Goal: Task Accomplishment & Management: Complete application form

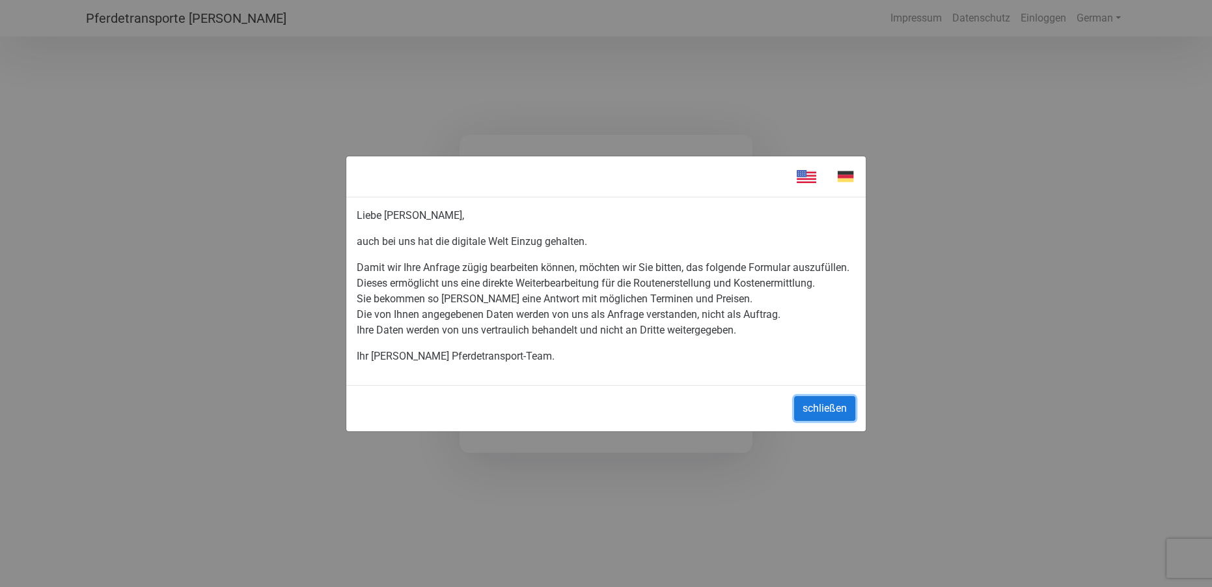
click at [842, 411] on button "schließen" at bounding box center [824, 408] width 61 height 25
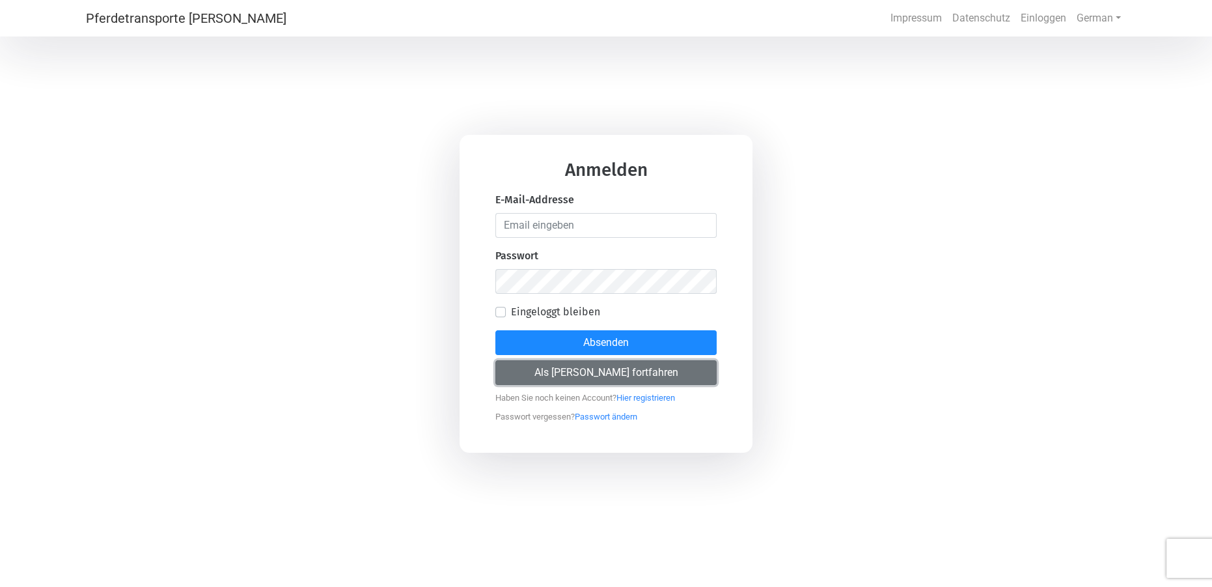
click at [533, 369] on button "Als [PERSON_NAME] fortfahren" at bounding box center [605, 372] width 221 height 25
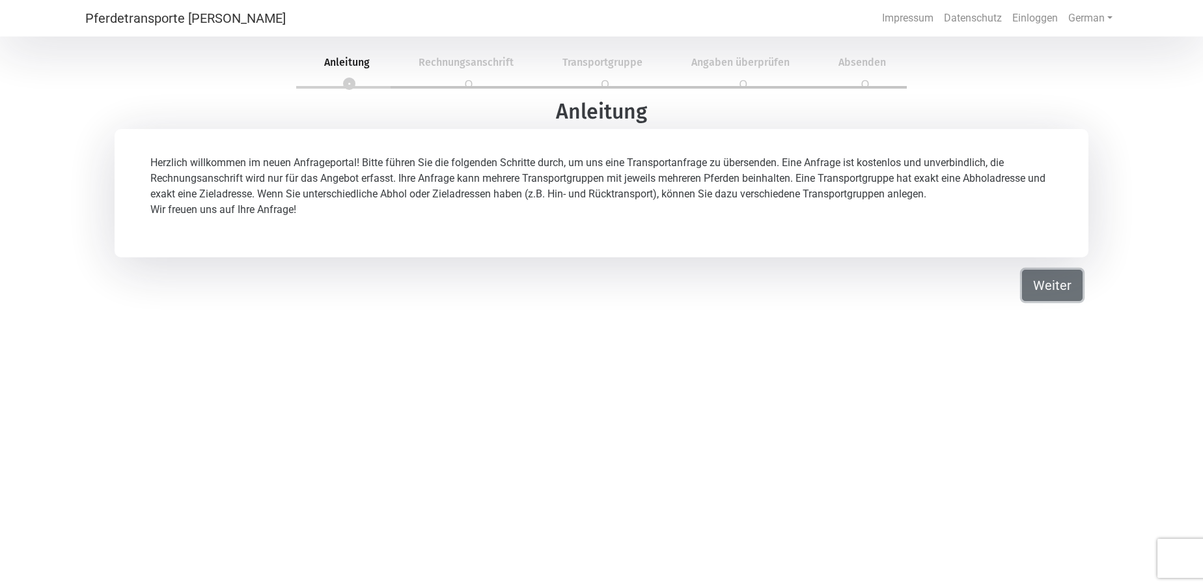
click at [1050, 285] on button "Weiter" at bounding box center [1052, 284] width 61 height 31
select select "DE"
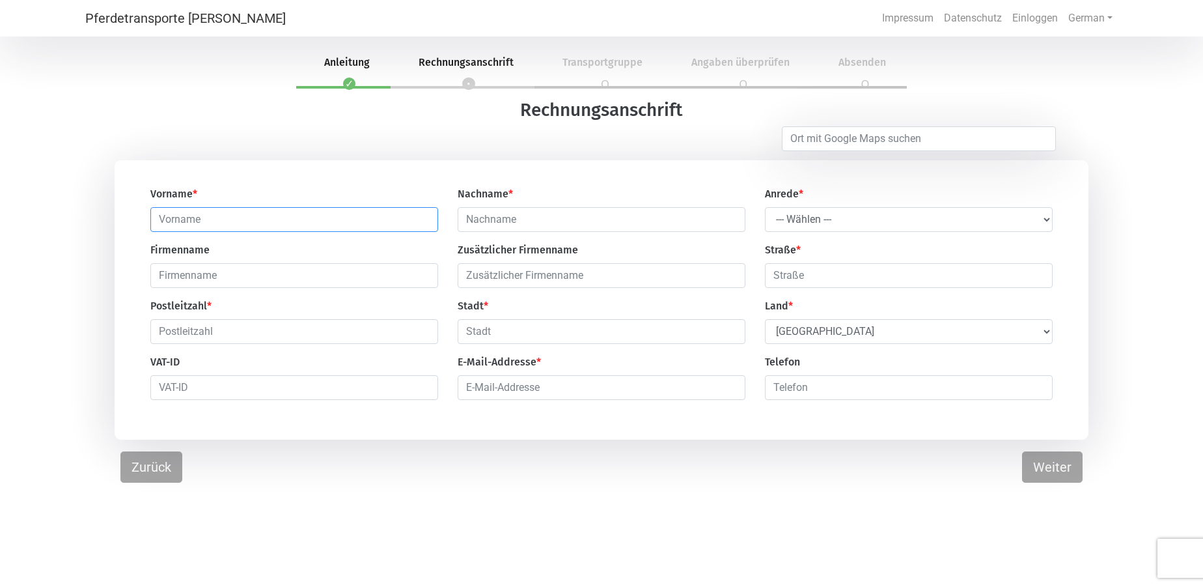
click at [314, 218] on input "text" at bounding box center [294, 219] width 288 height 25
type input "[PERSON_NAME]"
type input "Worm"
click at [931, 225] on select "--- Wählen --- [PERSON_NAME] Frau" at bounding box center [909, 219] width 288 height 25
click at [765, 207] on select "--- Wählen --- [PERSON_NAME] Frau" at bounding box center [909, 219] width 288 height 25
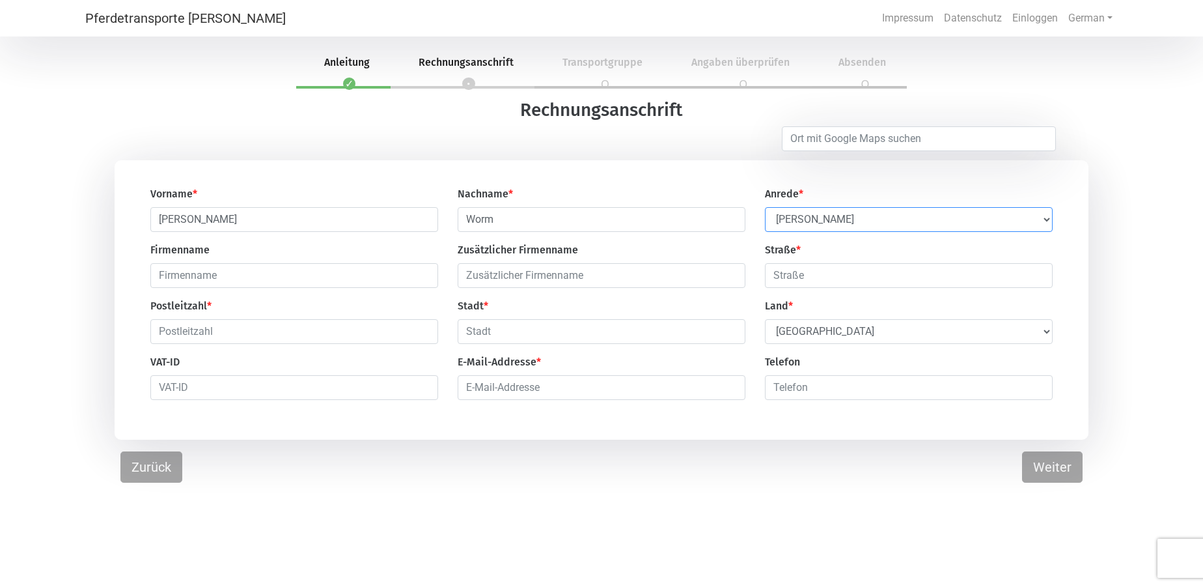
click at [835, 225] on select "--- Wählen --- [PERSON_NAME] Frau" at bounding box center [909, 219] width 288 height 25
select select "Ms."
click at [765, 207] on select "--- Wählen --- [PERSON_NAME] Frau" at bounding box center [909, 219] width 288 height 25
click at [797, 277] on input "text" at bounding box center [909, 275] width 288 height 25
type input "[STREET_ADDRESS]"
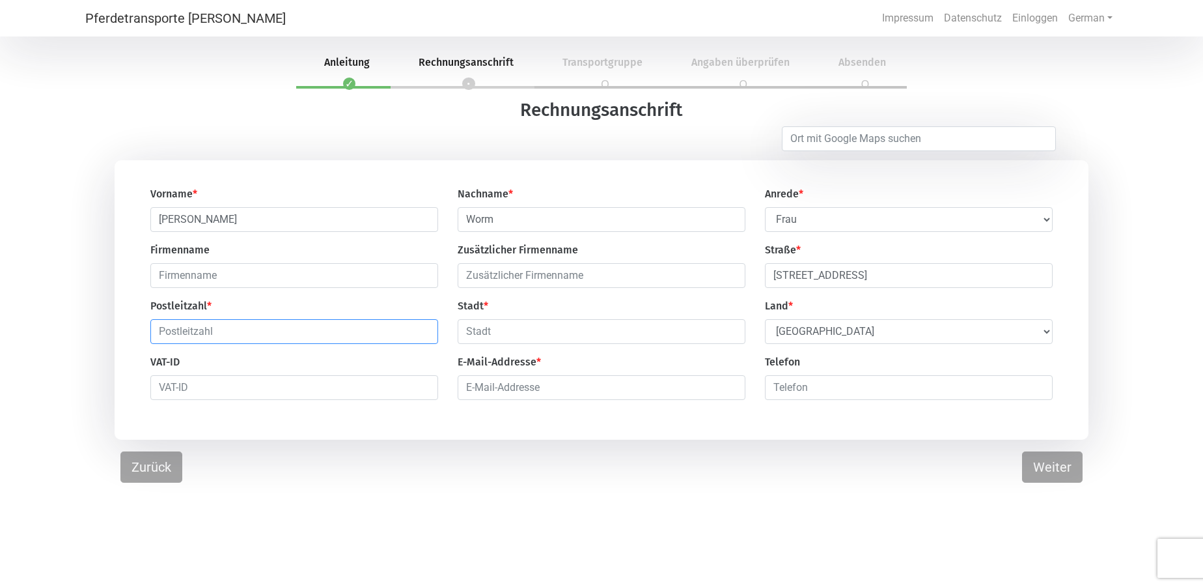
click at [307, 337] on input "text" at bounding box center [294, 331] width 288 height 25
type input "17367"
type input "Eggesin"
click at [529, 387] on input "email" at bounding box center [602, 387] width 288 height 25
type input "[EMAIL_ADDRESS][DOMAIN_NAME]"
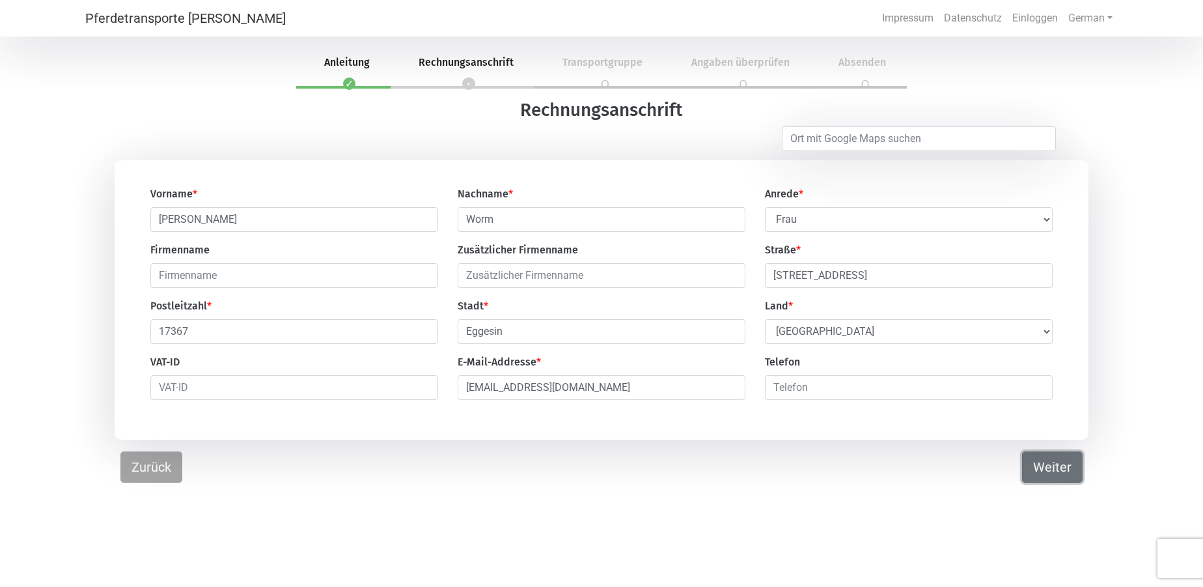
click at [1036, 475] on button "Weiter" at bounding box center [1052, 466] width 61 height 31
select select "DE"
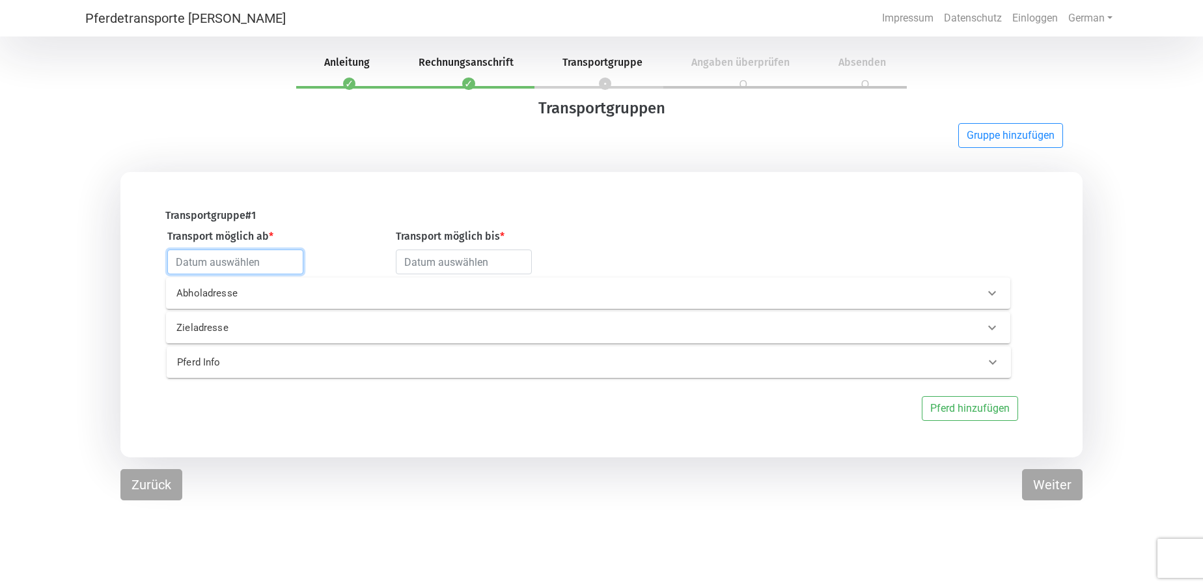
click at [279, 260] on input "text" at bounding box center [235, 261] width 136 height 25
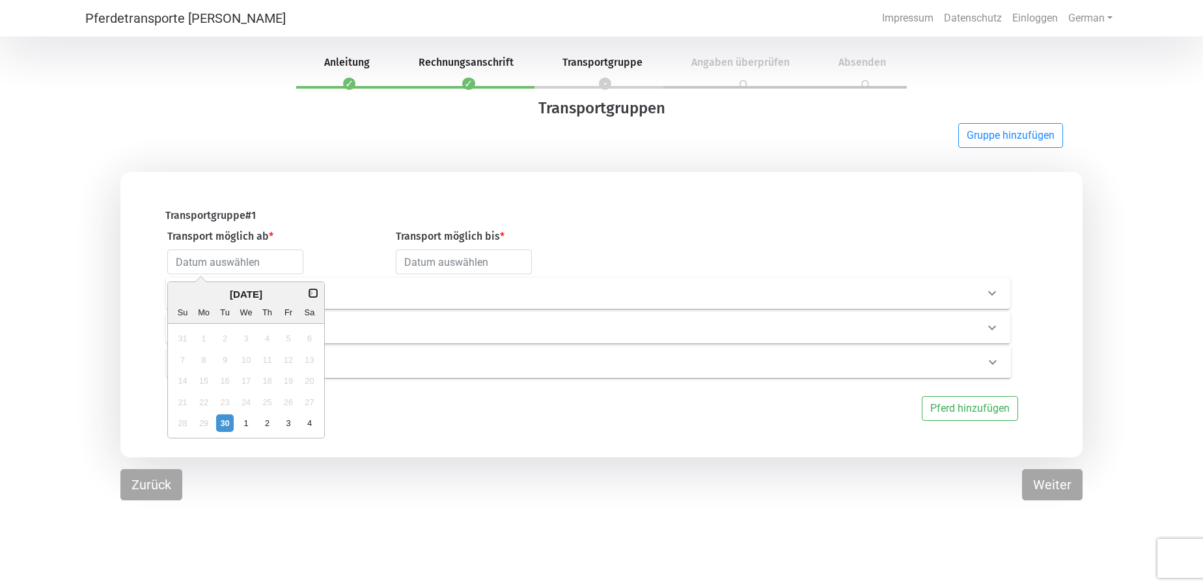
click at [311, 291] on button "Next Month" at bounding box center [313, 292] width 9 height 9
click at [200, 359] on div "6" at bounding box center [204, 360] width 18 height 18
type input "[DATE]"
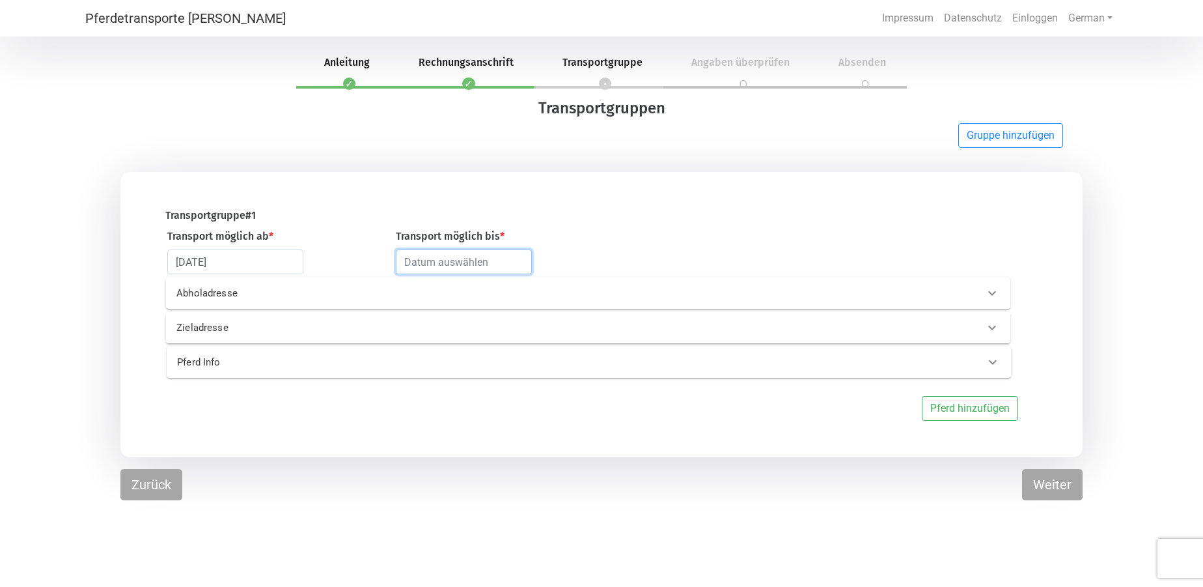
click at [491, 263] on input "text" at bounding box center [464, 261] width 136 height 25
click at [540, 293] on button "Next Month" at bounding box center [541, 292] width 9 height 9
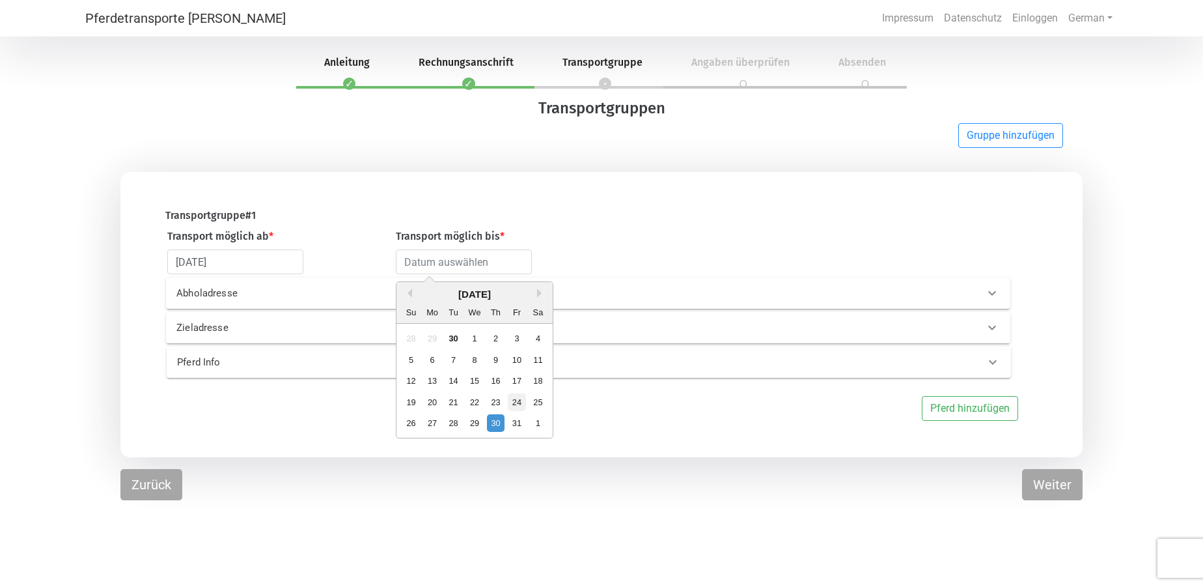
click at [522, 398] on div "24" at bounding box center [517, 402] width 18 height 18
type input "[DATE]"
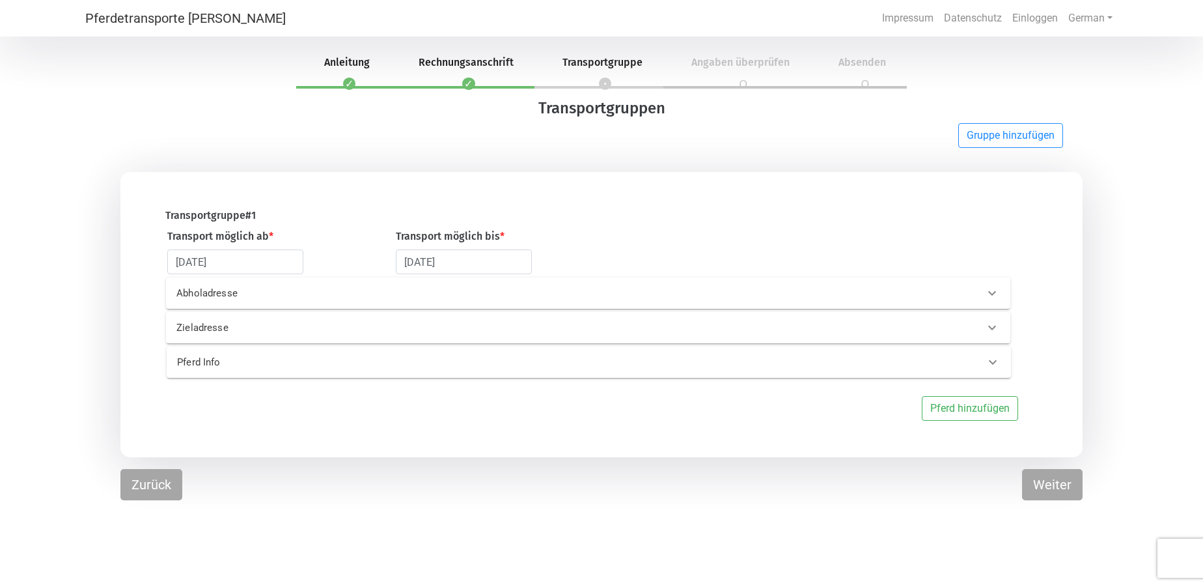
click at [333, 288] on p "Abholadresse" at bounding box center [366, 293] width 380 height 15
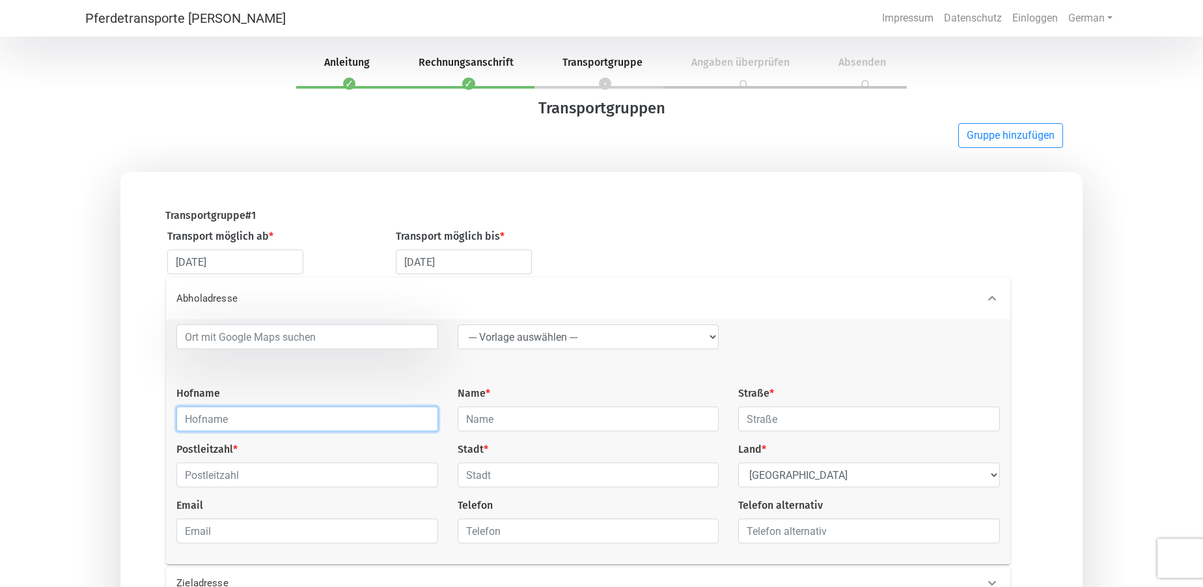
click at [297, 416] on input "text" at bounding box center [307, 418] width 262 height 25
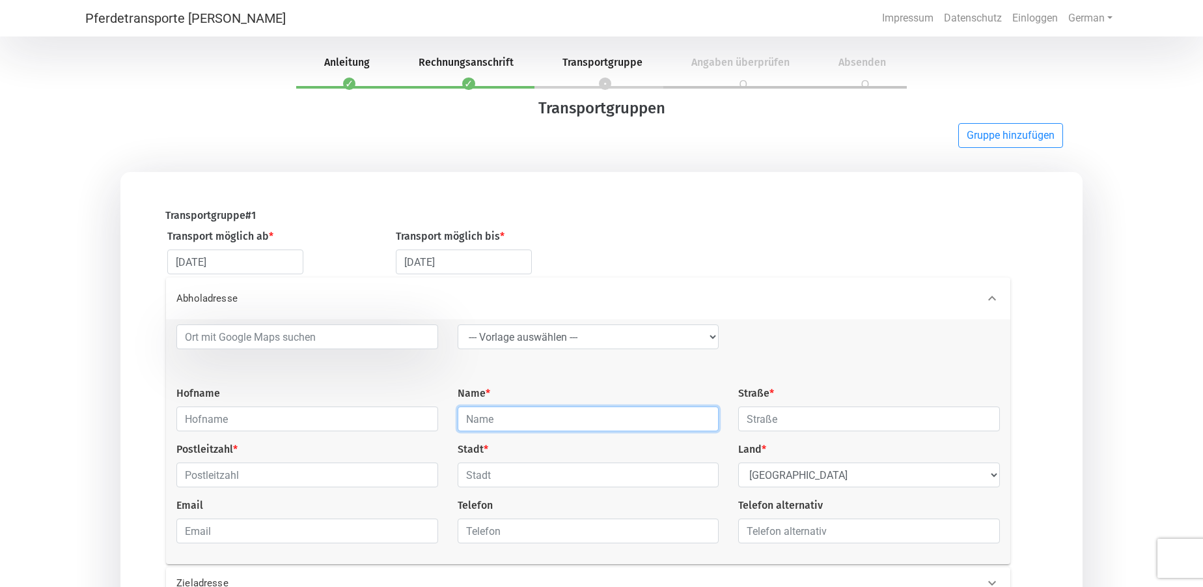
click at [510, 418] on input "text" at bounding box center [589, 418] width 262 height 25
type input "[PERSON_NAME] und [PERSON_NAME]"
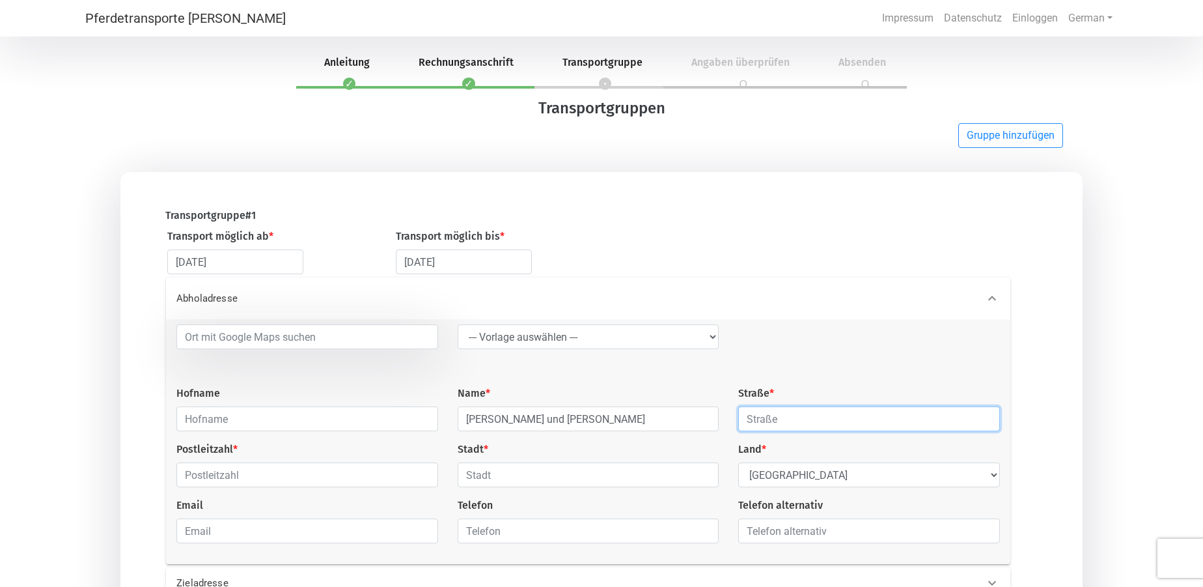
click at [784, 416] on input "text" at bounding box center [869, 418] width 262 height 25
type input "Wolfau 46"
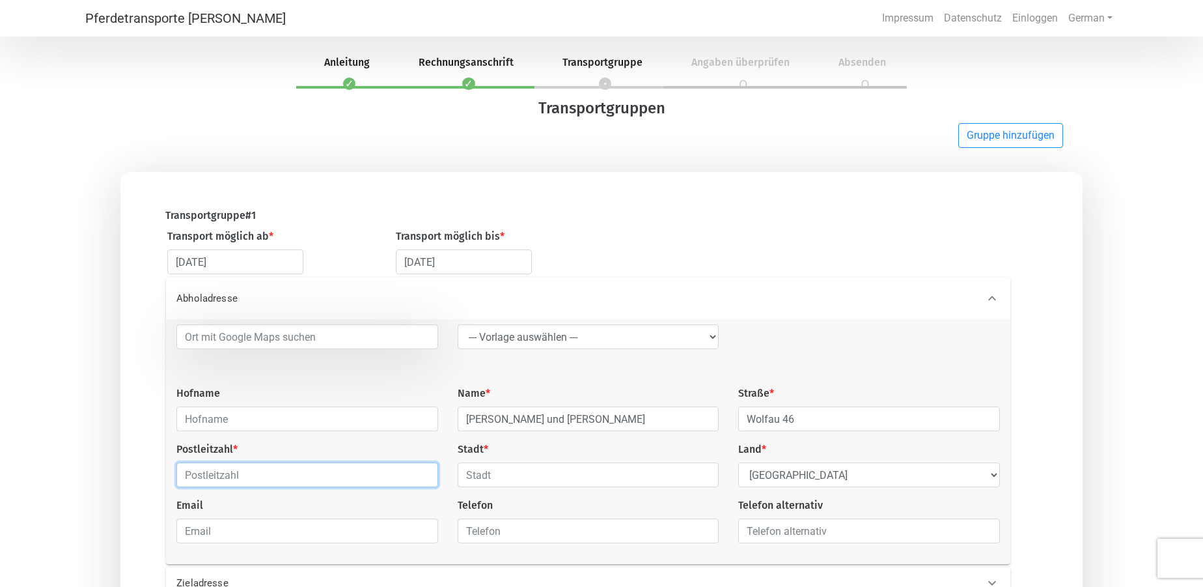
click at [372, 482] on input "text" at bounding box center [307, 474] width 262 height 25
type input "5612"
click at [501, 478] on input "text" at bounding box center [589, 474] width 262 height 25
type input "Hüttschlag"
click at [883, 486] on select "Select Country [GEOGRAPHIC_DATA] [GEOGRAPHIC_DATA] [GEOGRAPHIC_DATA] [GEOGRAPHI…" at bounding box center [869, 474] width 262 height 25
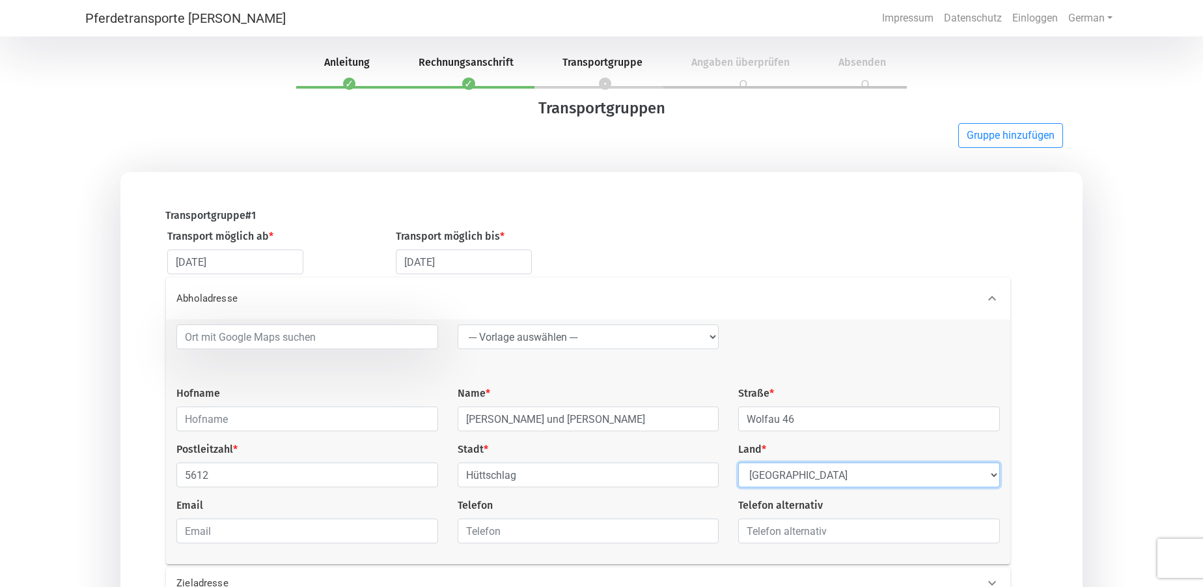
select select "AT"
click at [738, 463] on select "Select Country [GEOGRAPHIC_DATA] [GEOGRAPHIC_DATA] [GEOGRAPHIC_DATA] [GEOGRAPHI…" at bounding box center [869, 474] width 262 height 25
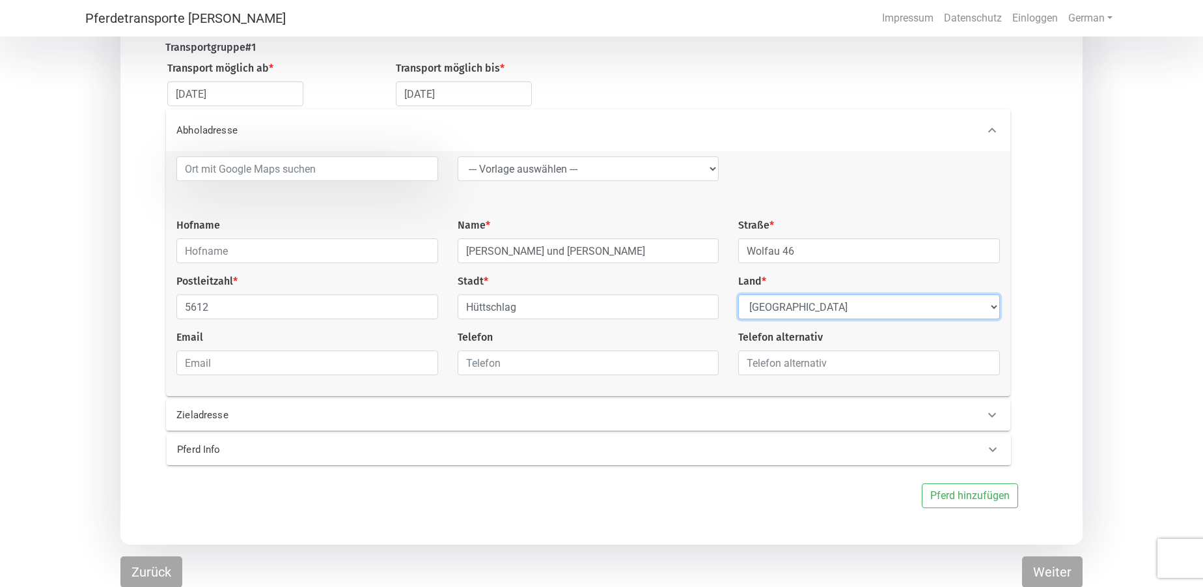
scroll to position [170, 0]
click at [529, 413] on p "Zieladresse" at bounding box center [366, 414] width 380 height 15
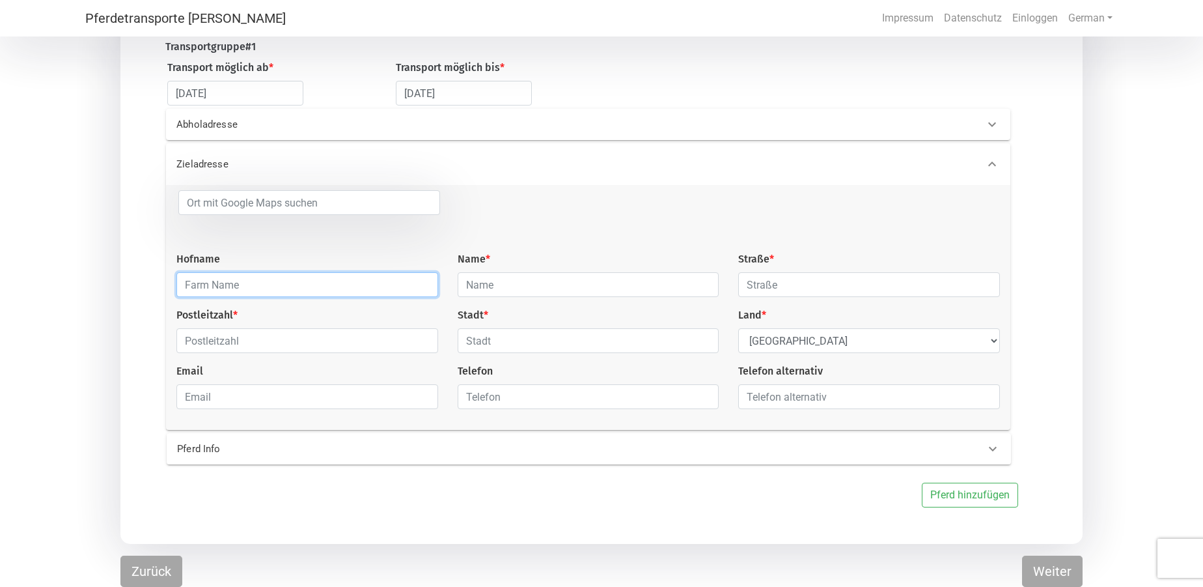
click at [373, 290] on input "text" at bounding box center [307, 284] width 262 height 25
type input "Galloways vom [PERSON_NAME]"
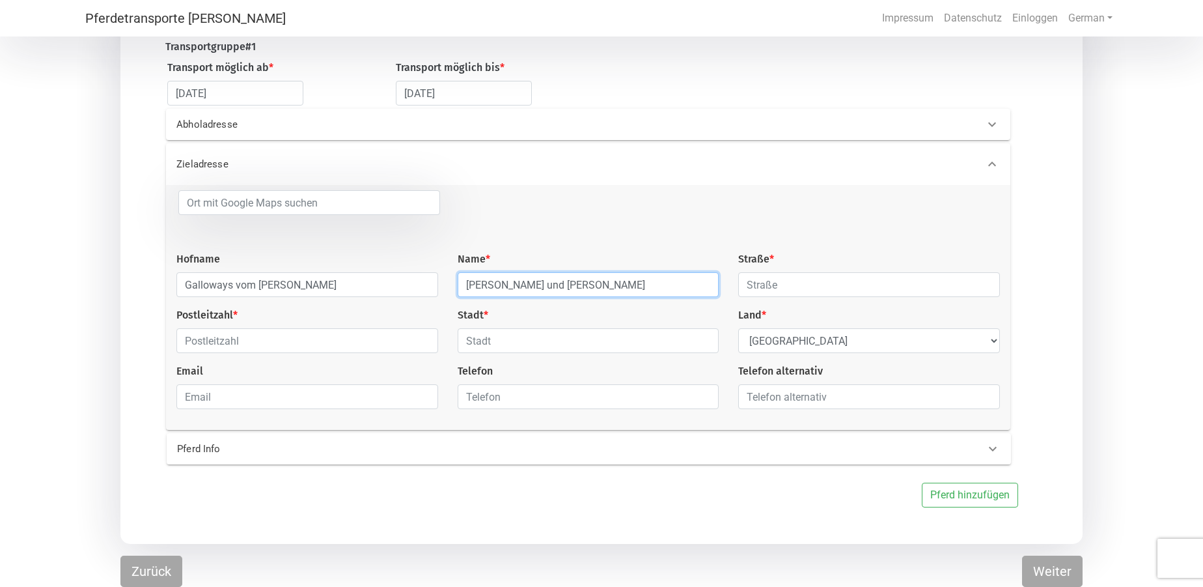
type input "[PERSON_NAME] und [PERSON_NAME]"
click at [838, 286] on input "text" at bounding box center [869, 284] width 262 height 25
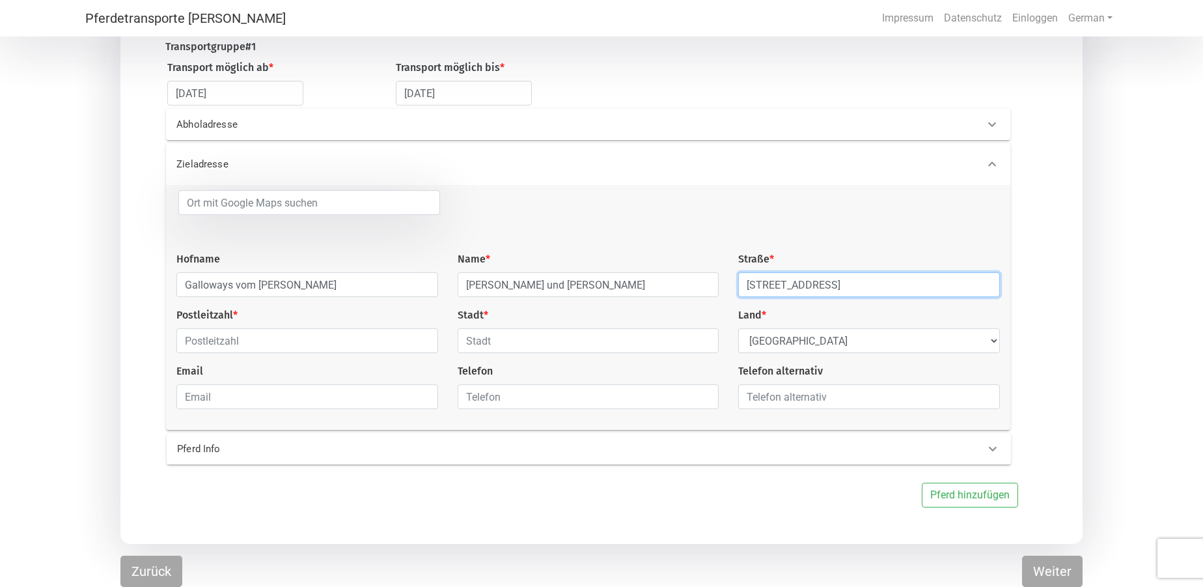
type input "[STREET_ADDRESS]"
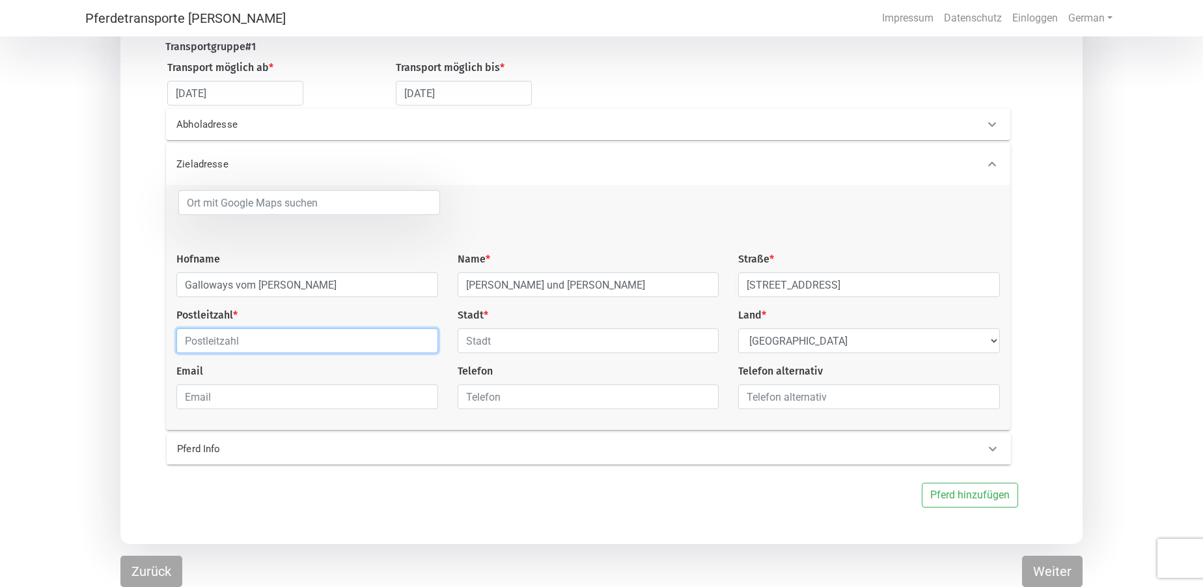
click at [252, 348] on input "text" at bounding box center [307, 340] width 262 height 25
type input "17373"
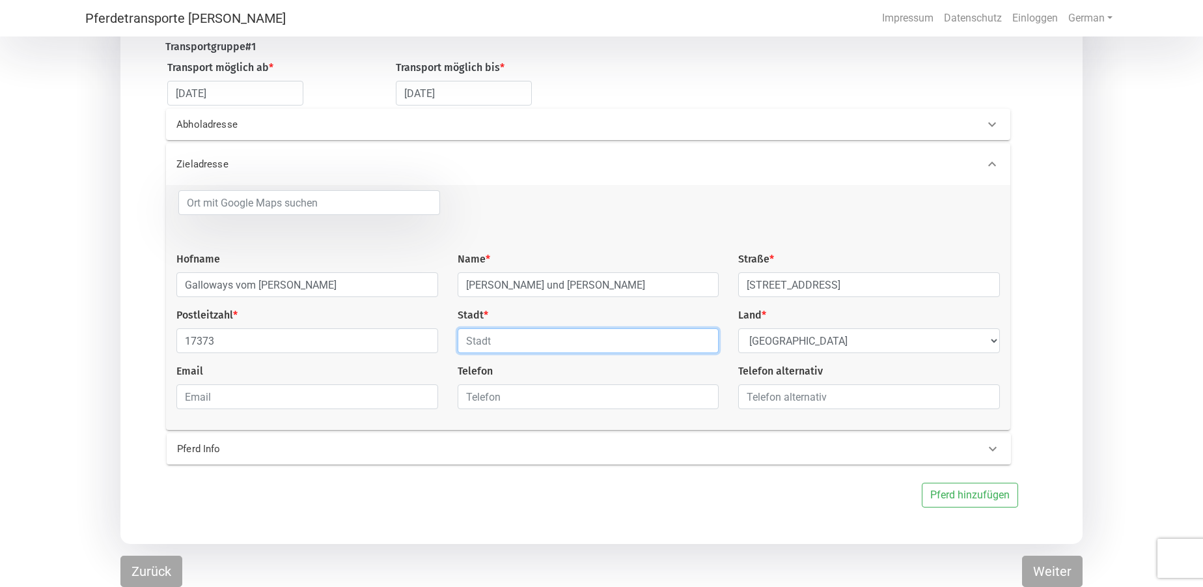
click at [484, 345] on input "text" at bounding box center [589, 340] width 262 height 25
type input "[GEOGRAPHIC_DATA]"
click at [452, 364] on div "Telefon" at bounding box center [588, 386] width 281 height 46
click at [527, 449] on p "Pferd Info" at bounding box center [367, 448] width 380 height 15
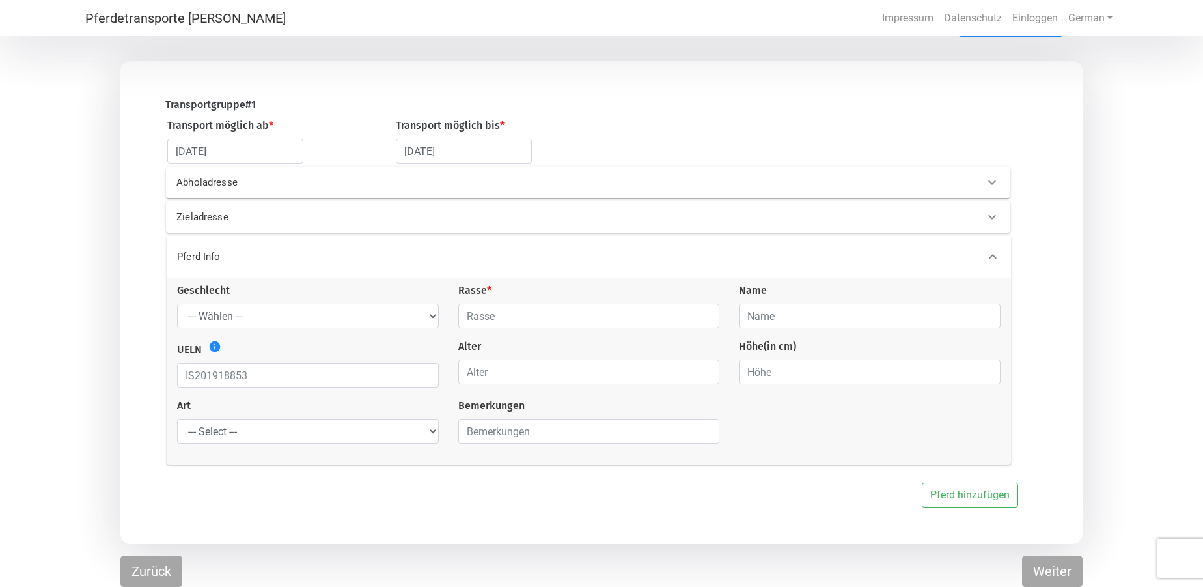
scroll to position [112, 0]
click at [350, 316] on select "--- Wählen --- [PERSON_NAME] [PERSON_NAME] [PERSON_NAME]" at bounding box center [308, 315] width 262 height 25
select select "stallion"
click at [177, 303] on select "--- Wählen --- [PERSON_NAME] [PERSON_NAME] [PERSON_NAME]" at bounding box center [308, 315] width 262 height 25
click at [557, 322] on input "text" at bounding box center [589, 315] width 262 height 25
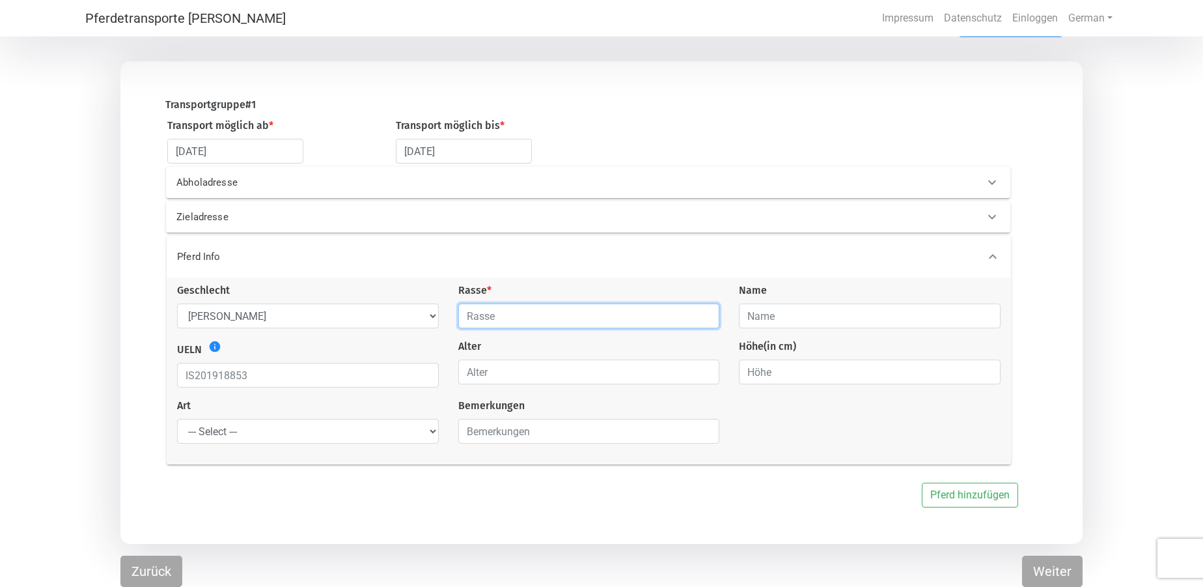
type input "Kaltblut"
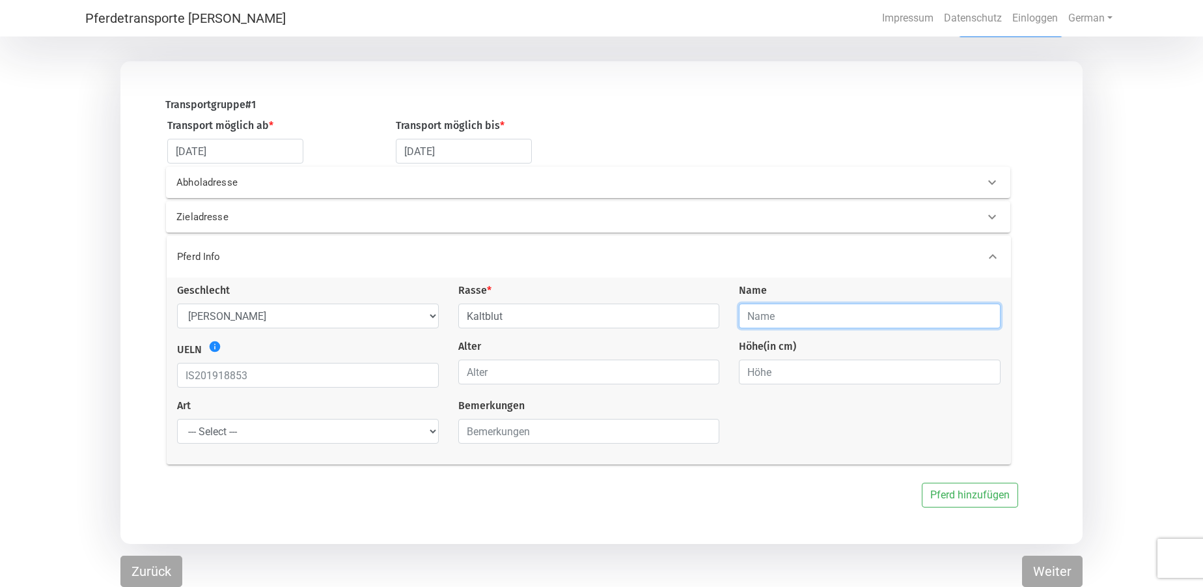
click at [786, 317] on input "text" at bounding box center [870, 315] width 262 height 25
type input "Herz"
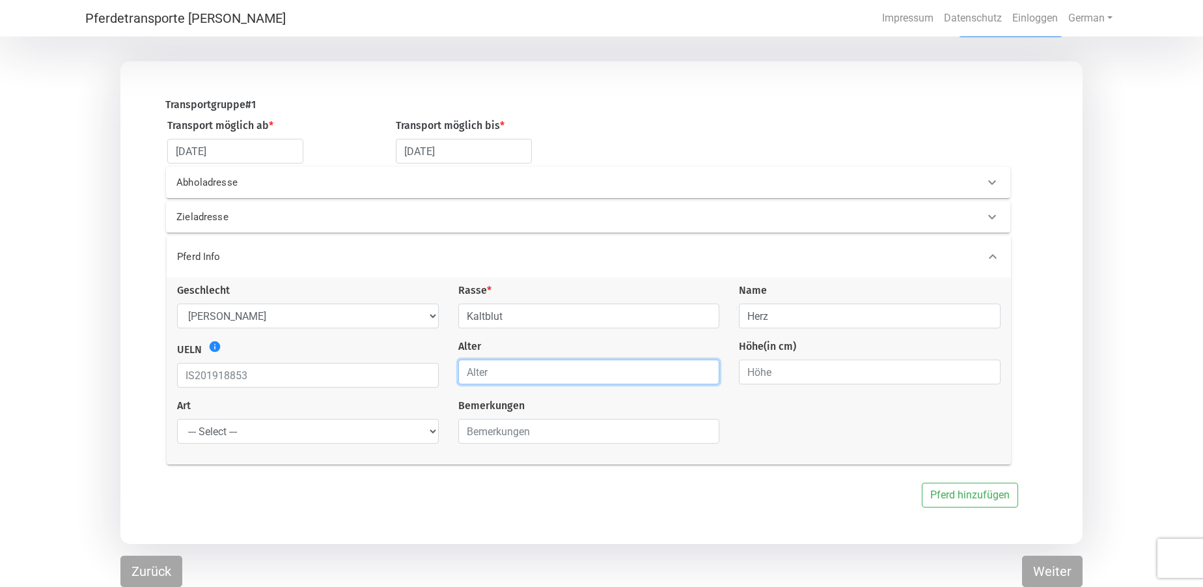
click at [540, 376] on input "number" at bounding box center [589, 371] width 262 height 25
click at [706, 366] on input "1" at bounding box center [589, 371] width 262 height 25
click at [706, 366] on input "2" at bounding box center [589, 371] width 262 height 25
click at [706, 366] on input "3" at bounding box center [589, 371] width 262 height 25
click at [706, 366] on input "4" at bounding box center [589, 371] width 262 height 25
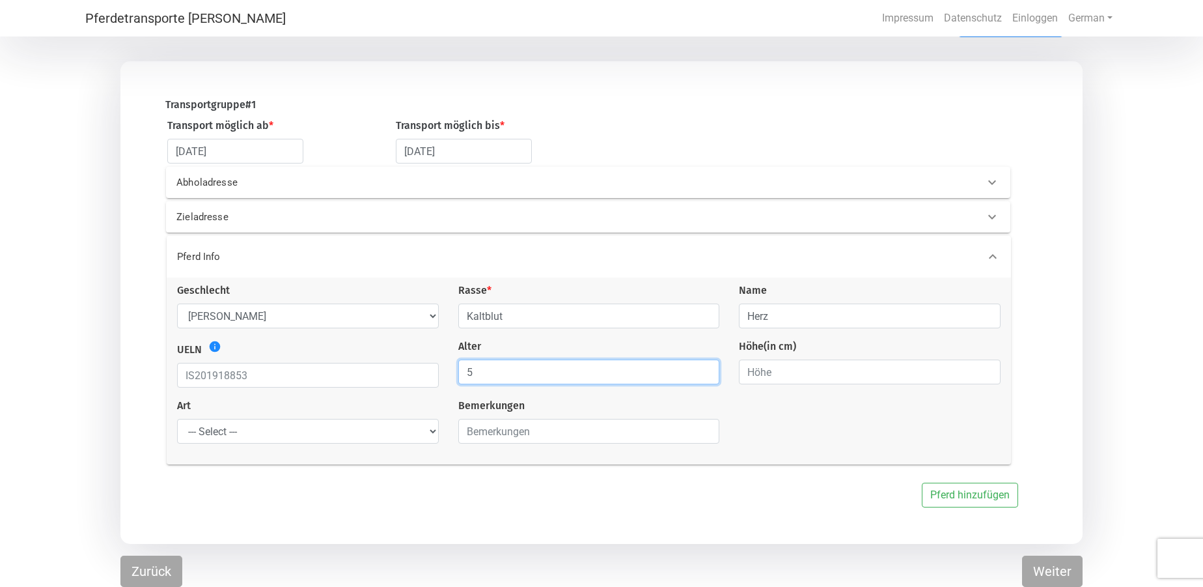
click at [706, 366] on input "5" at bounding box center [589, 371] width 262 height 25
click at [706, 366] on input "6" at bounding box center [589, 371] width 262 height 25
click at [706, 366] on input "7" at bounding box center [589, 371] width 262 height 25
click at [706, 366] on input "8" at bounding box center [589, 371] width 262 height 25
click at [587, 381] on input "8" at bounding box center [589, 371] width 262 height 25
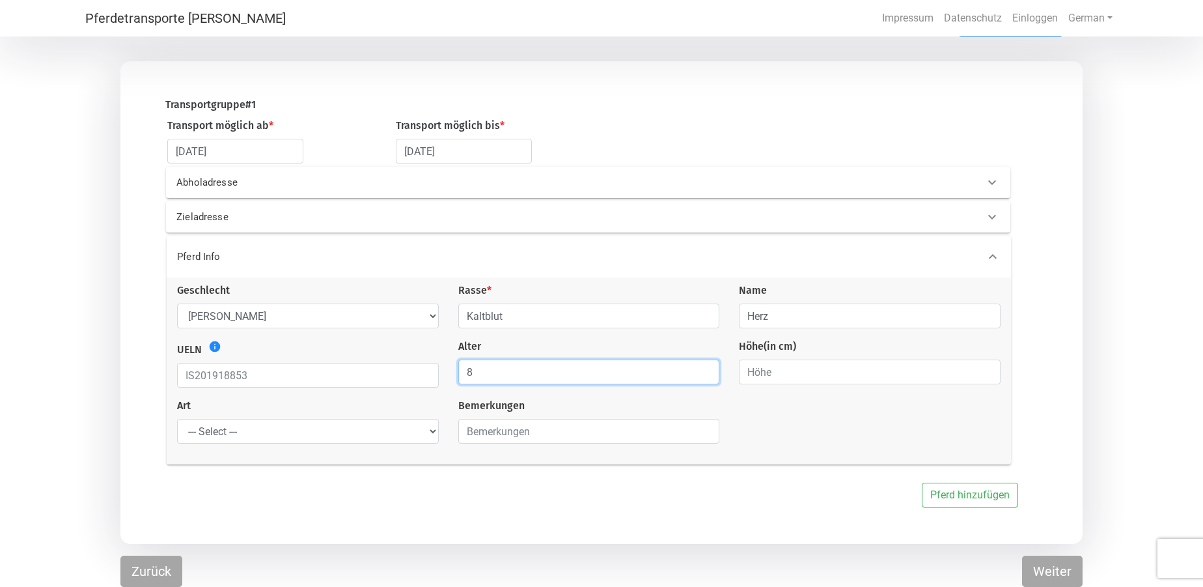
type input "7"
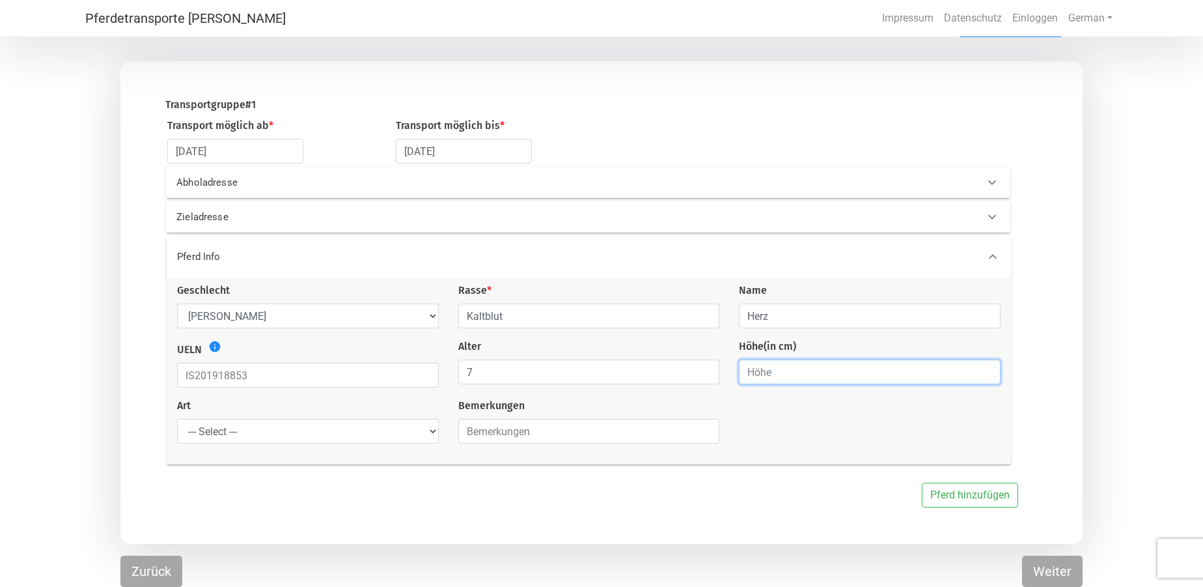
click at [805, 376] on input "number" at bounding box center [870, 371] width 262 height 25
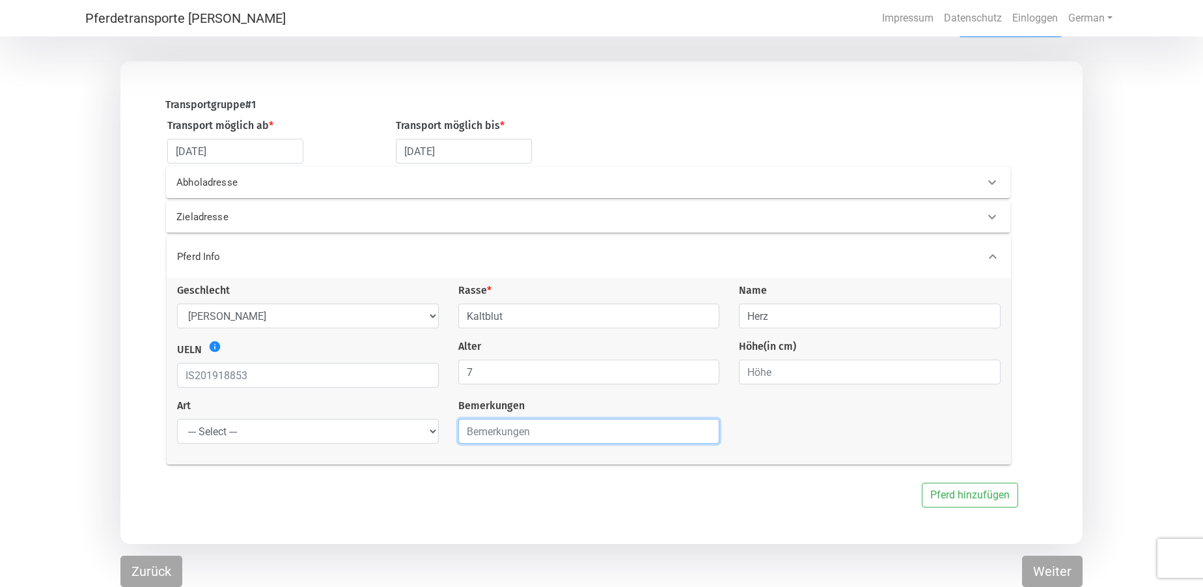
click at [540, 435] on input "text" at bounding box center [589, 431] width 262 height 25
type input "Absetzer 7 Monate (Noriker)"
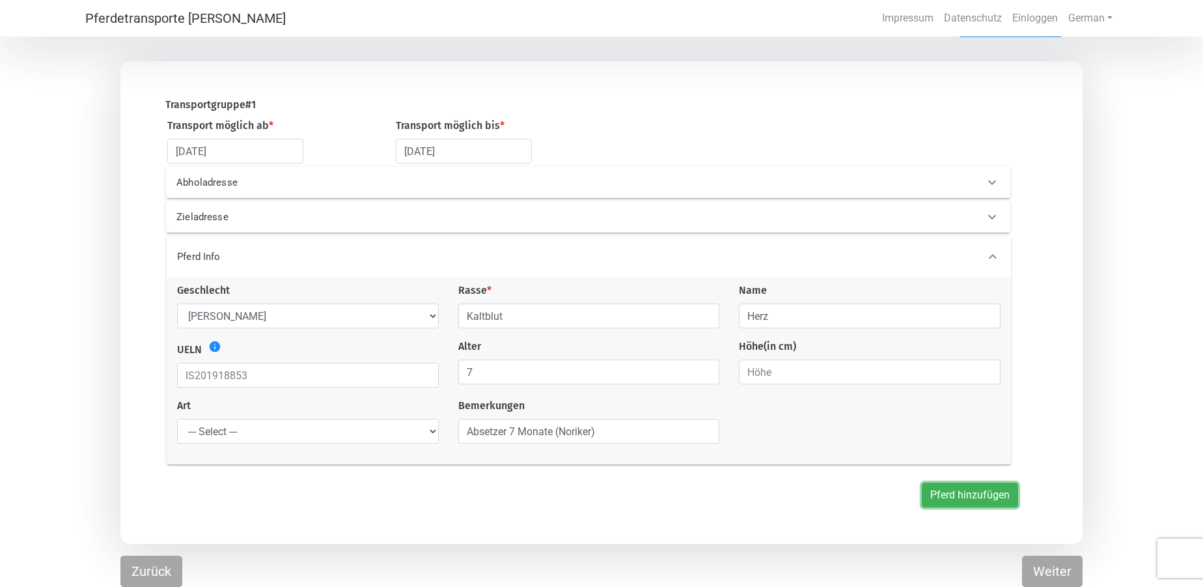
click at [959, 493] on button "Pferd hinzufügen" at bounding box center [970, 494] width 96 height 25
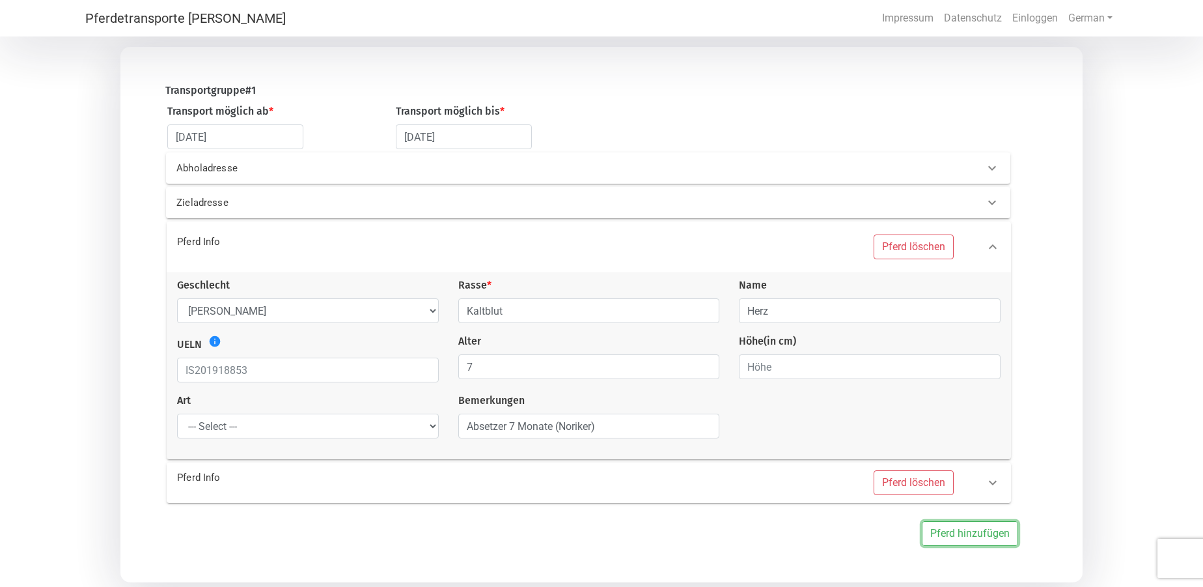
scroll to position [164, 0]
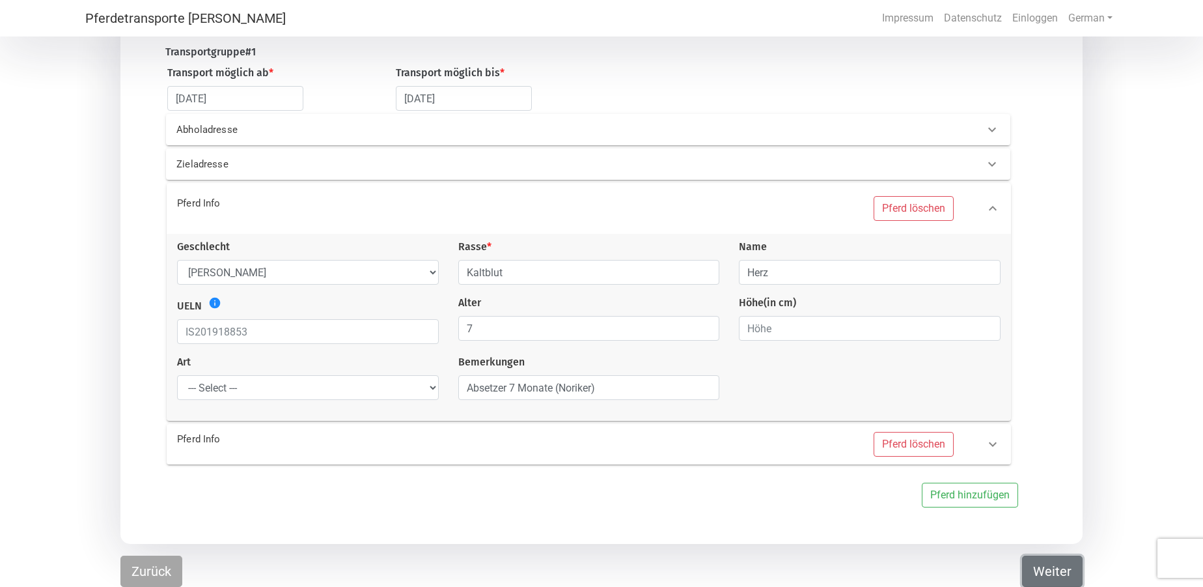
click at [1055, 578] on button "Weiter" at bounding box center [1052, 570] width 61 height 31
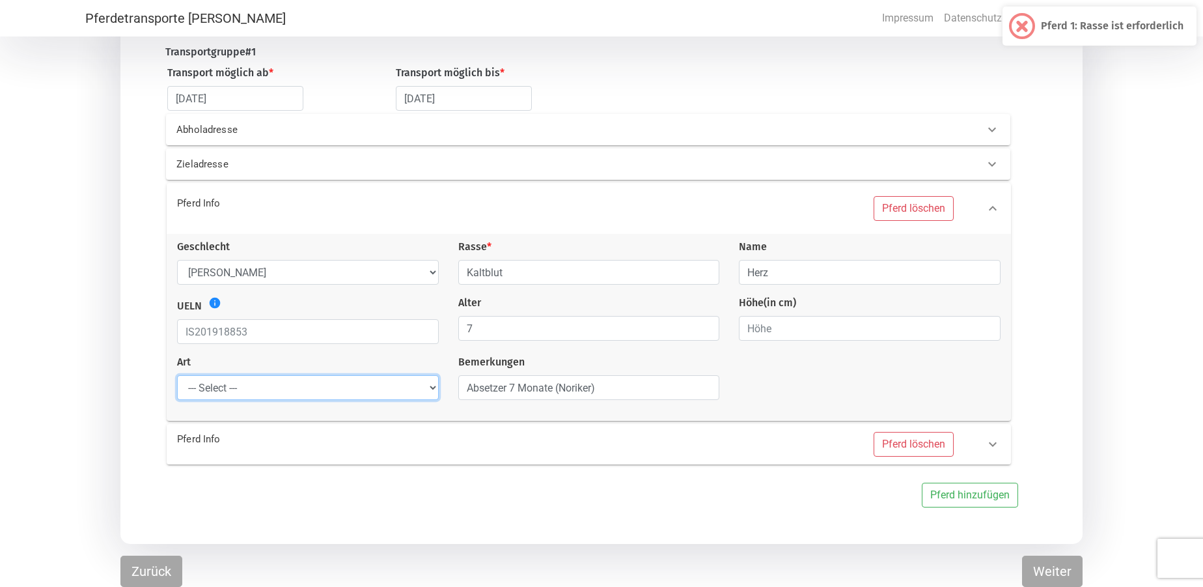
click at [413, 392] on select "--- Select --- Problempferd Reitpferd Rohes Pferd Fohlen" at bounding box center [308, 387] width 262 height 25
select select "foal"
click at [177, 376] on select "--- Select --- Problempferd Reitpferd Rohes Pferd Fohlen" at bounding box center [308, 387] width 262 height 25
click at [469, 482] on div "Pferd Info Pferd löschen Geschlecht --- Wählen --- [PERSON_NAME] [PERSON_NAME] …" at bounding box center [592, 343] width 907 height 327
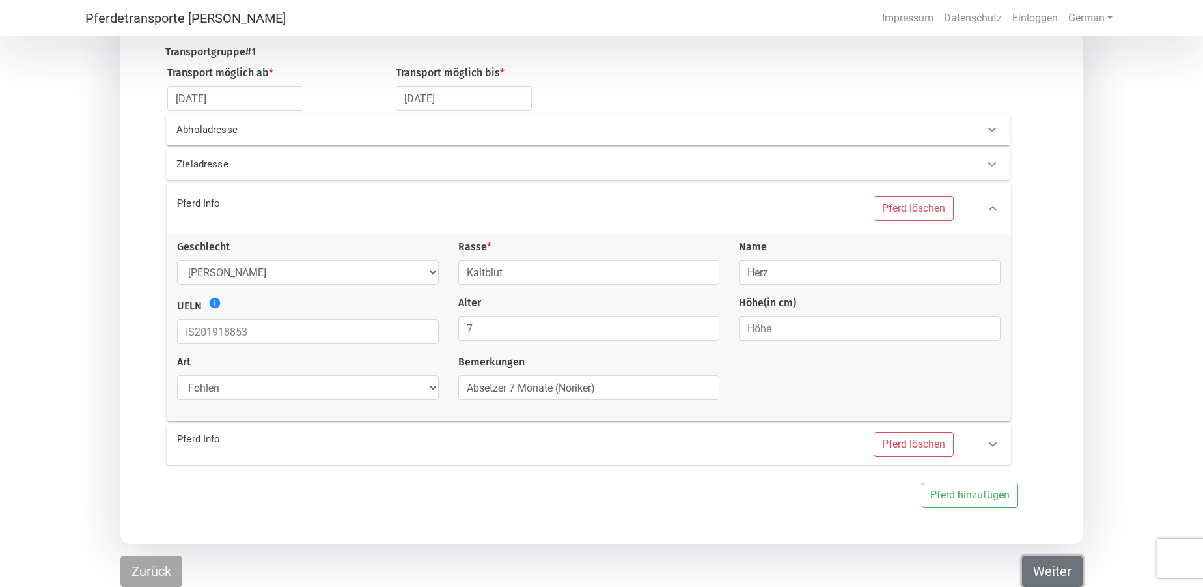
click at [1051, 570] on button "Weiter" at bounding box center [1052, 570] width 61 height 31
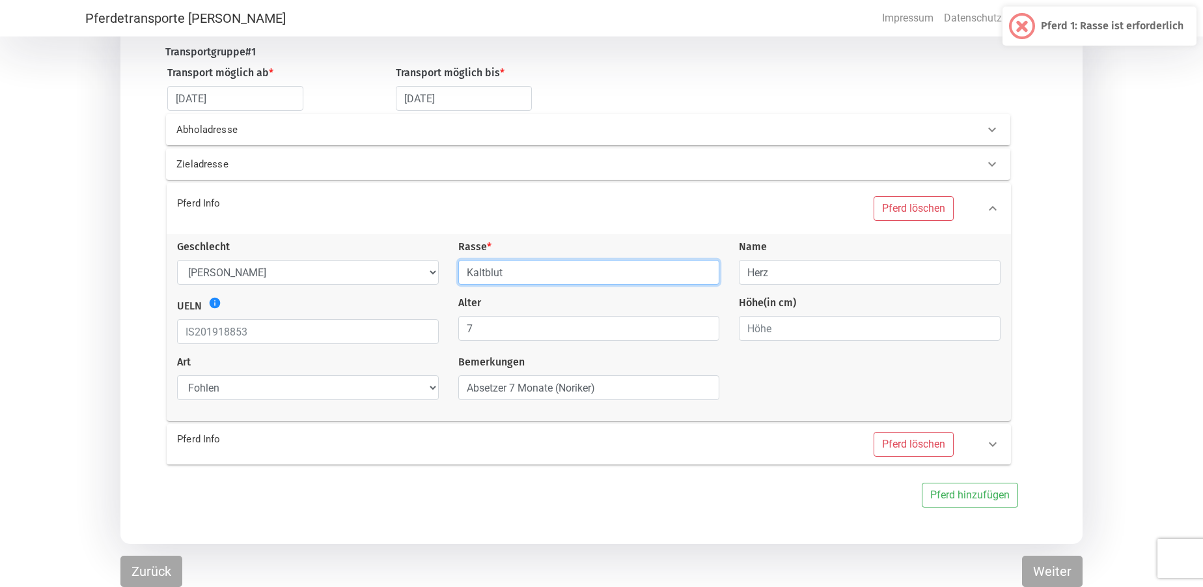
click at [563, 270] on input "Kaltblut" at bounding box center [589, 272] width 262 height 25
click at [566, 305] on div "Alter 7" at bounding box center [589, 319] width 281 height 49
click at [706, 275] on input "Kaltblut" at bounding box center [589, 272] width 262 height 25
click at [701, 273] on input "Kaltblut" at bounding box center [589, 272] width 262 height 25
click at [706, 301] on div "Alter 7" at bounding box center [589, 319] width 281 height 49
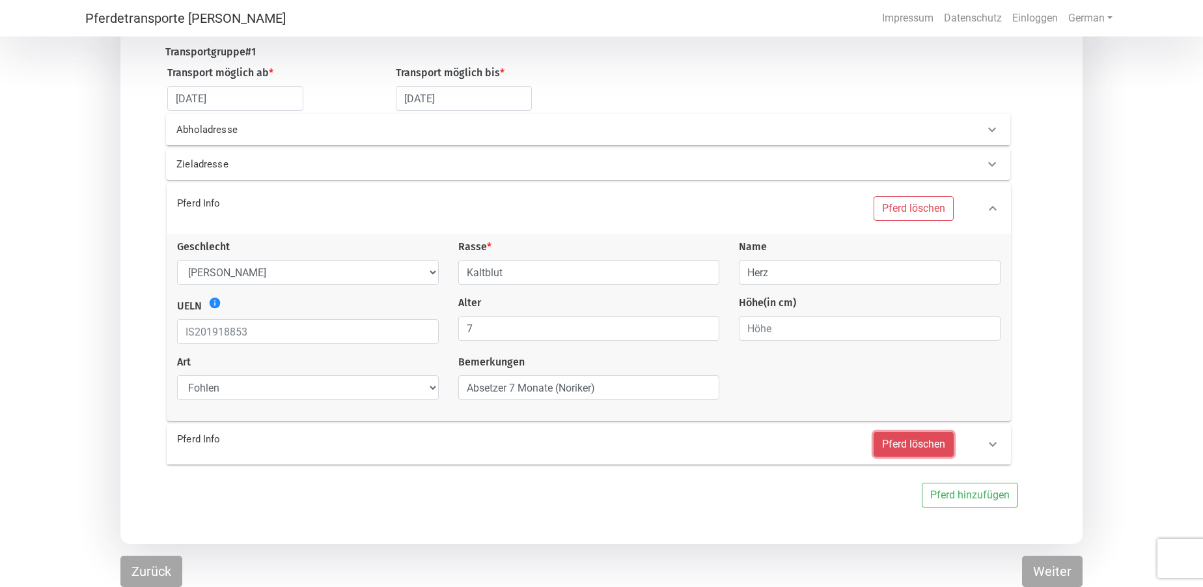
click at [905, 445] on button "Pferd löschen" at bounding box center [914, 444] width 80 height 25
select select
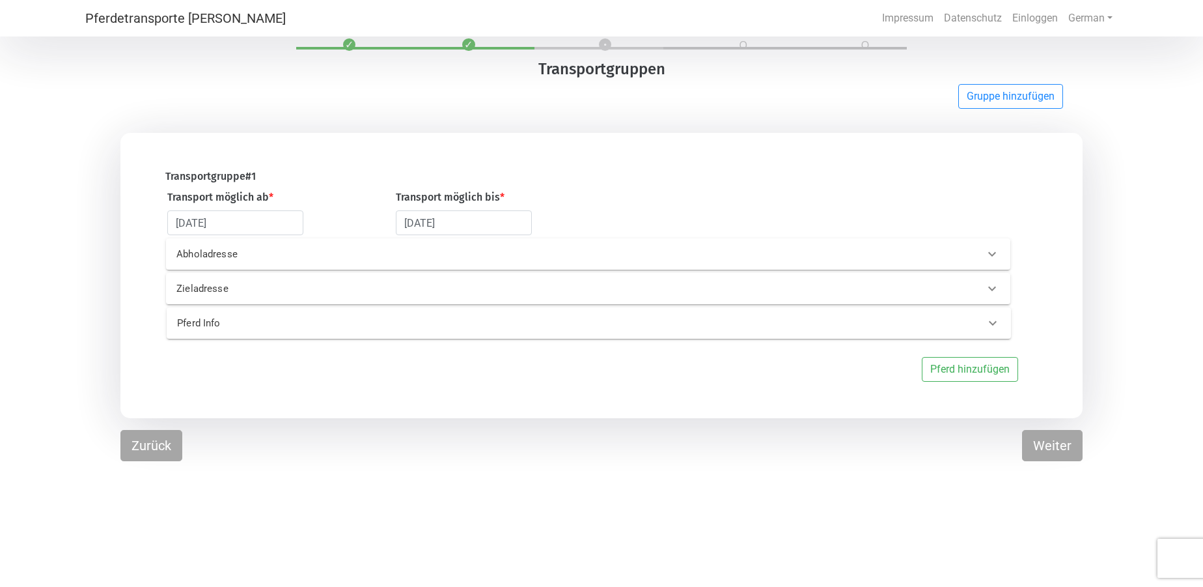
scroll to position [39, 0]
click at [1057, 449] on button "Weiter" at bounding box center [1052, 445] width 61 height 31
click at [1057, 450] on button "Weiter" at bounding box center [1052, 445] width 61 height 31
click at [1000, 324] on icon at bounding box center [993, 323] width 16 height 16
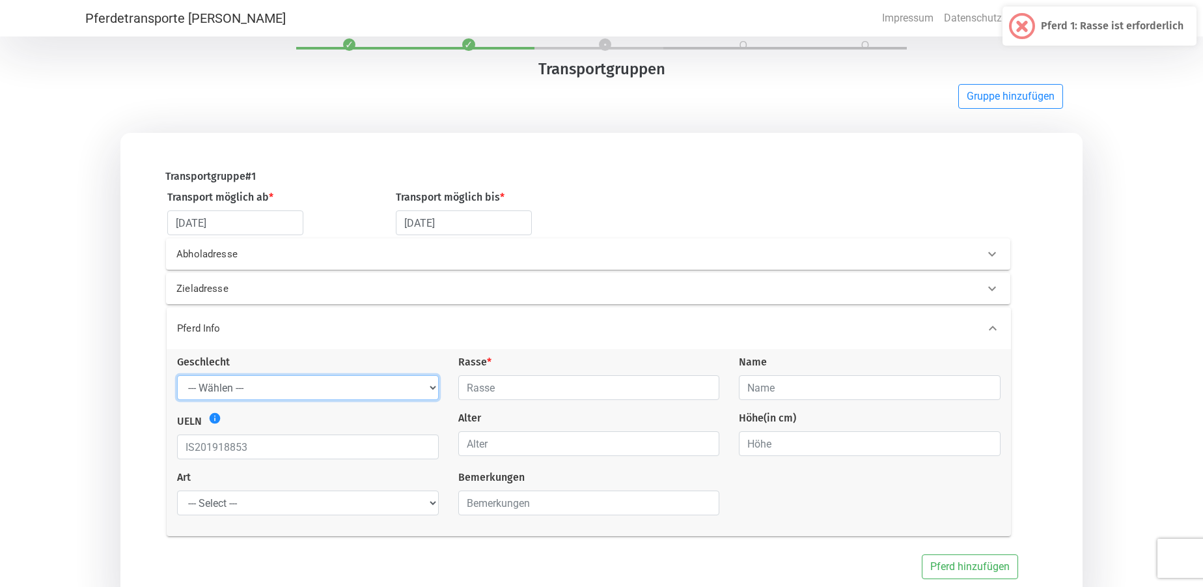
click at [344, 388] on select "--- Wählen --- [PERSON_NAME] [PERSON_NAME] [PERSON_NAME]" at bounding box center [308, 387] width 262 height 25
select select "stallion"
click at [177, 376] on select "--- Wählen --- [PERSON_NAME] [PERSON_NAME] [PERSON_NAME]" at bounding box center [308, 387] width 262 height 25
click at [533, 392] on input "text" at bounding box center [589, 387] width 262 height 25
type input "Kaltblut"
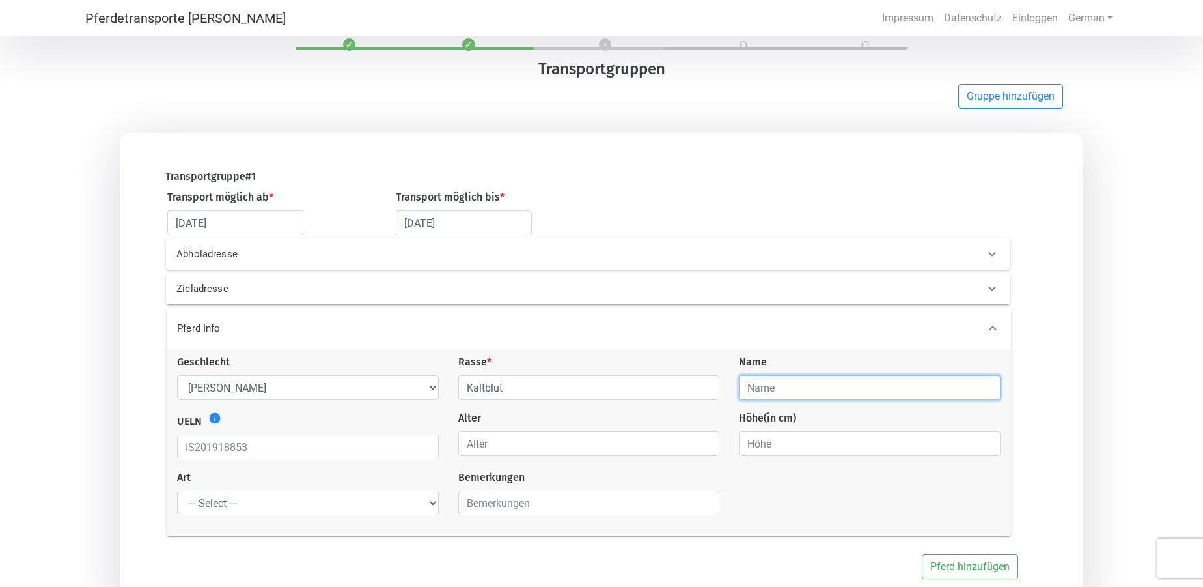
click at [824, 389] on input "text" at bounding box center [870, 387] width 262 height 25
type input "Herz"
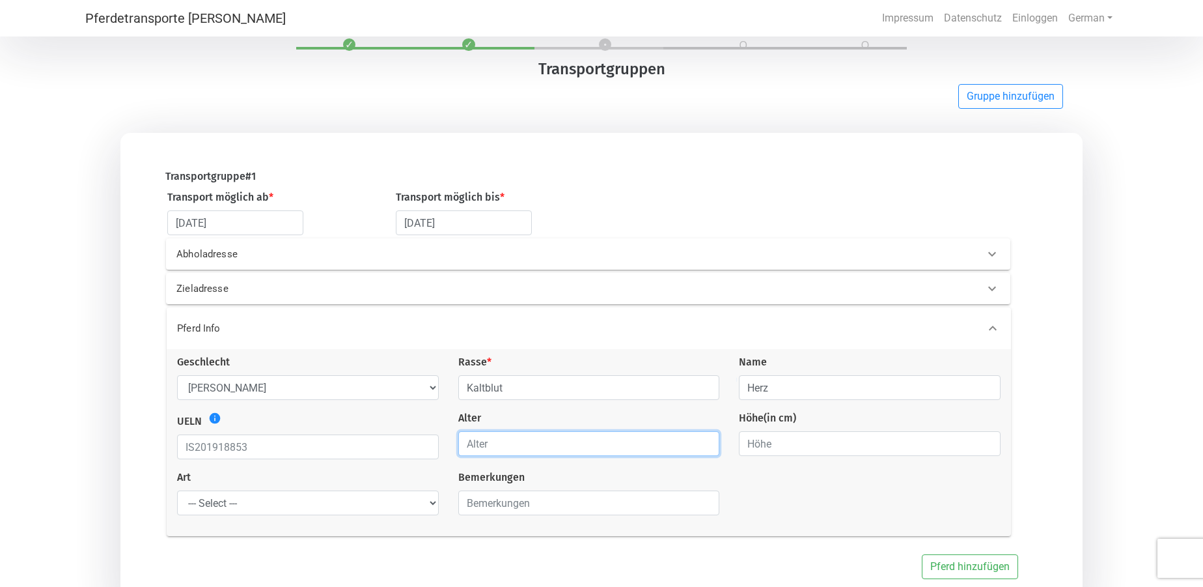
click at [577, 442] on input "number" at bounding box center [589, 443] width 262 height 25
type input "1"
click at [704, 444] on input "1" at bounding box center [589, 443] width 262 height 25
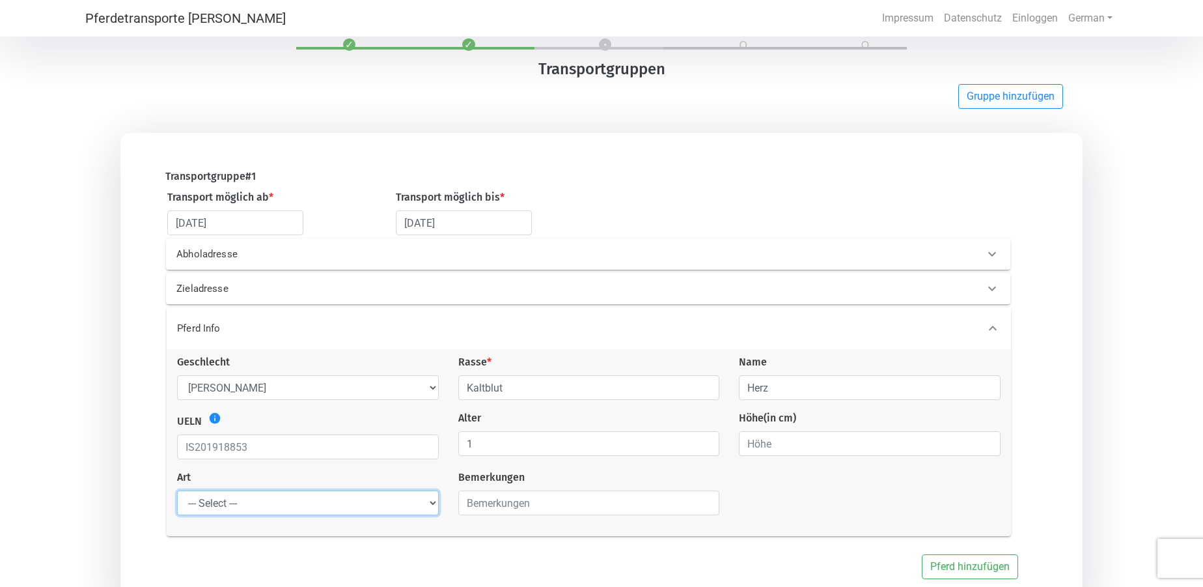
click at [340, 509] on select "--- Select --- Problempferd Reitpferd Rohes Pferd Fohlen" at bounding box center [308, 502] width 262 height 25
select select "foal"
click at [177, 492] on select "--- Select --- Problempferd Reitpferd Rohes Pferd Fohlen" at bounding box center [308, 502] width 262 height 25
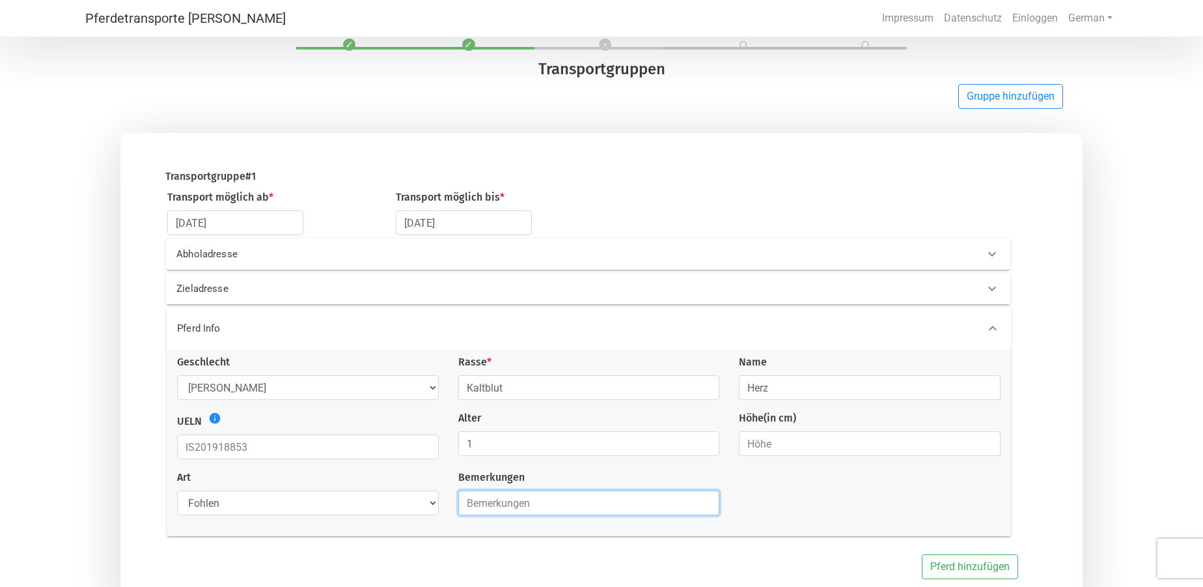
click at [516, 506] on input "text" at bounding box center [589, 502] width 262 height 25
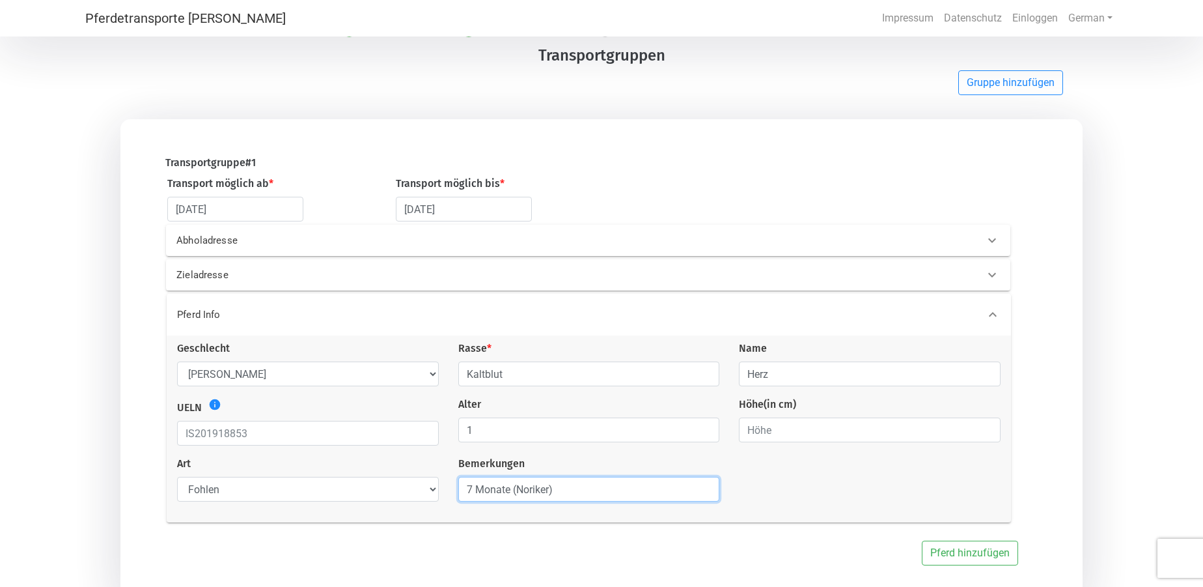
scroll to position [112, 0]
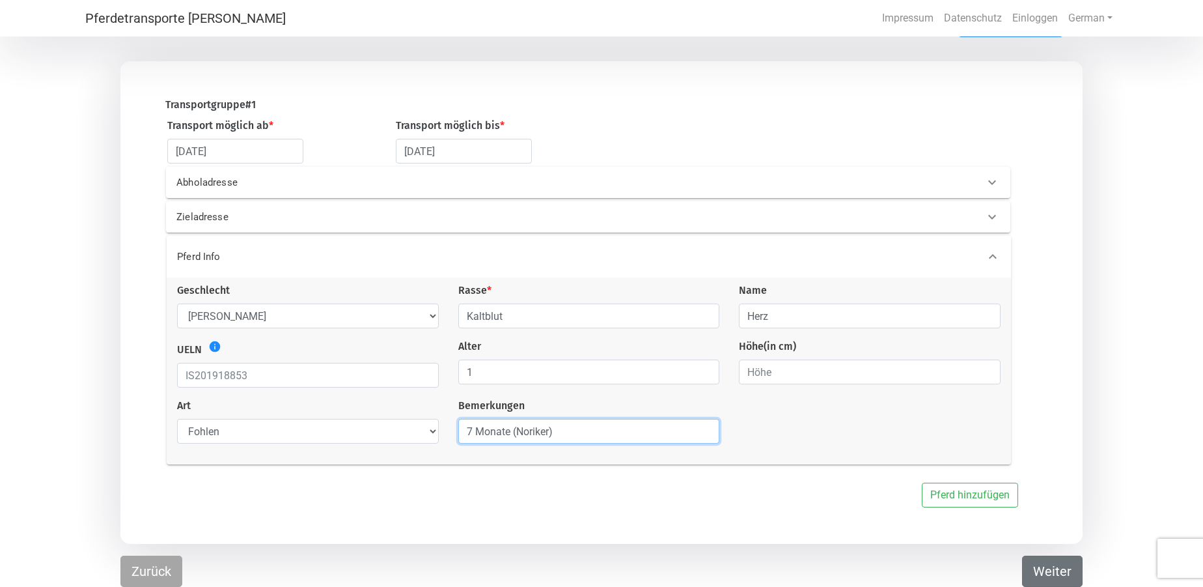
type input "7 Monate (Noriker)"
click at [1050, 568] on button "Weiter" at bounding box center [1052, 570] width 61 height 31
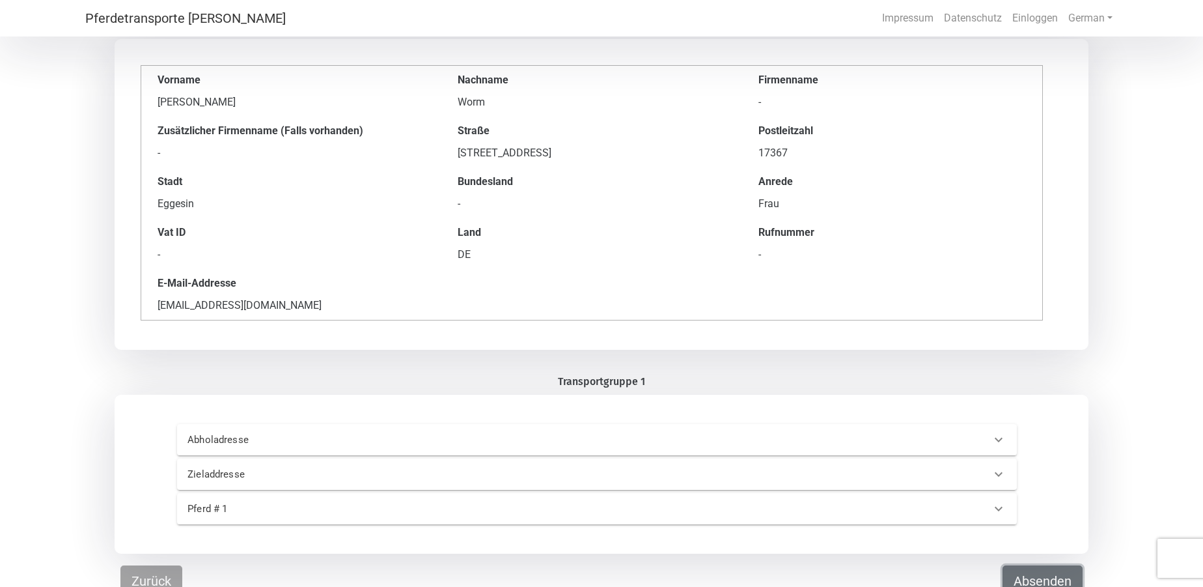
scroll to position [91, 0]
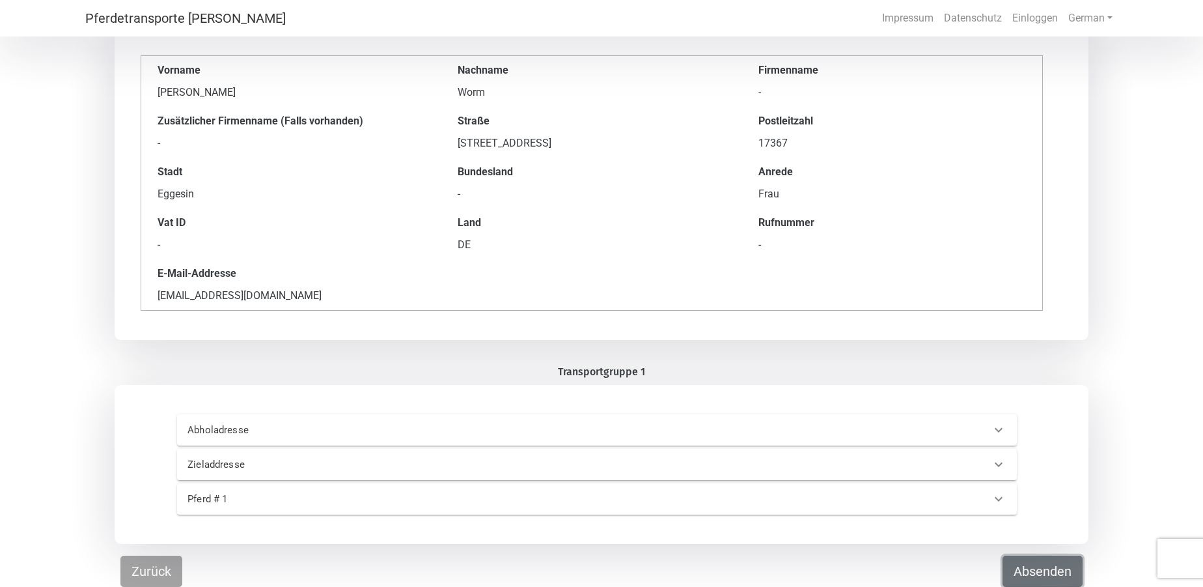
click at [1031, 572] on button "Absenden" at bounding box center [1042, 570] width 80 height 31
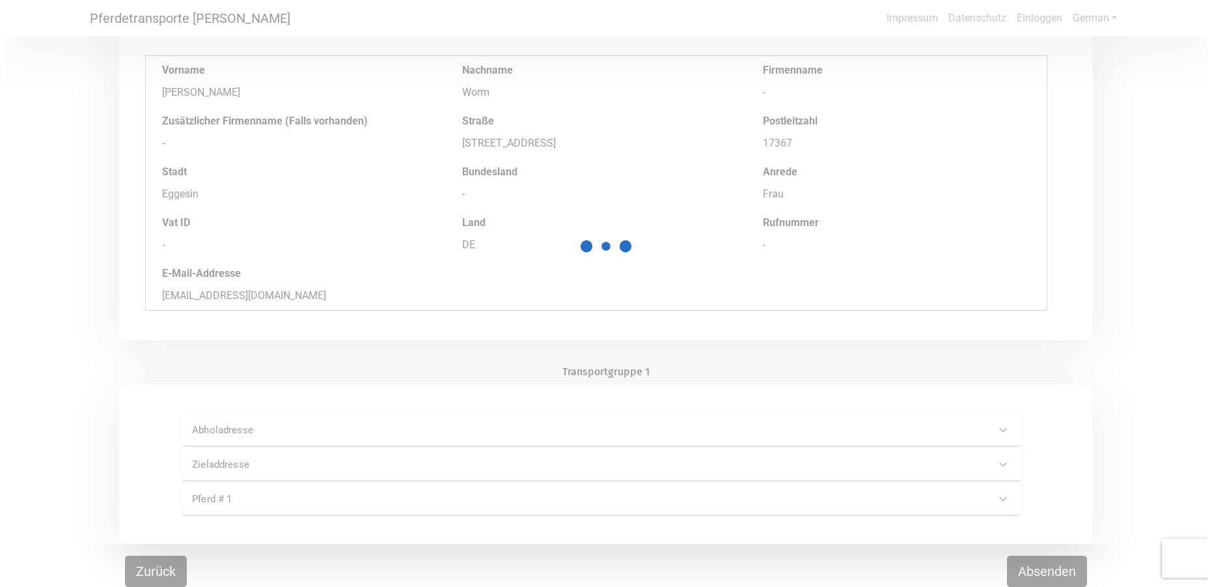
scroll to position [0, 0]
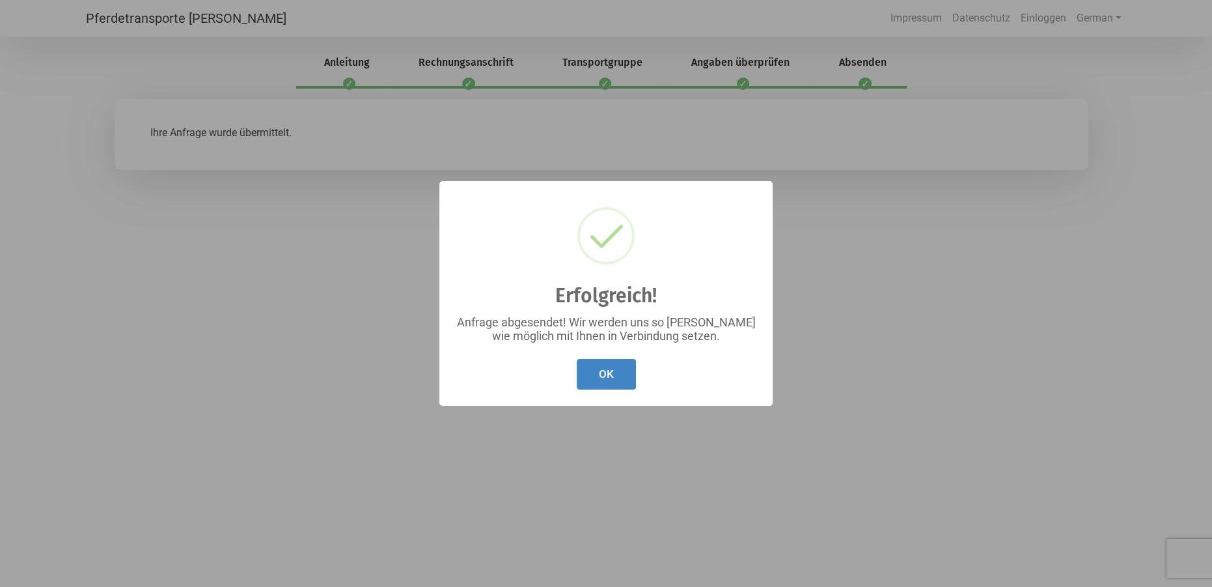
click at [600, 374] on button "OK" at bounding box center [606, 374] width 59 height 31
